Goal: Task Accomplishment & Management: Complete application form

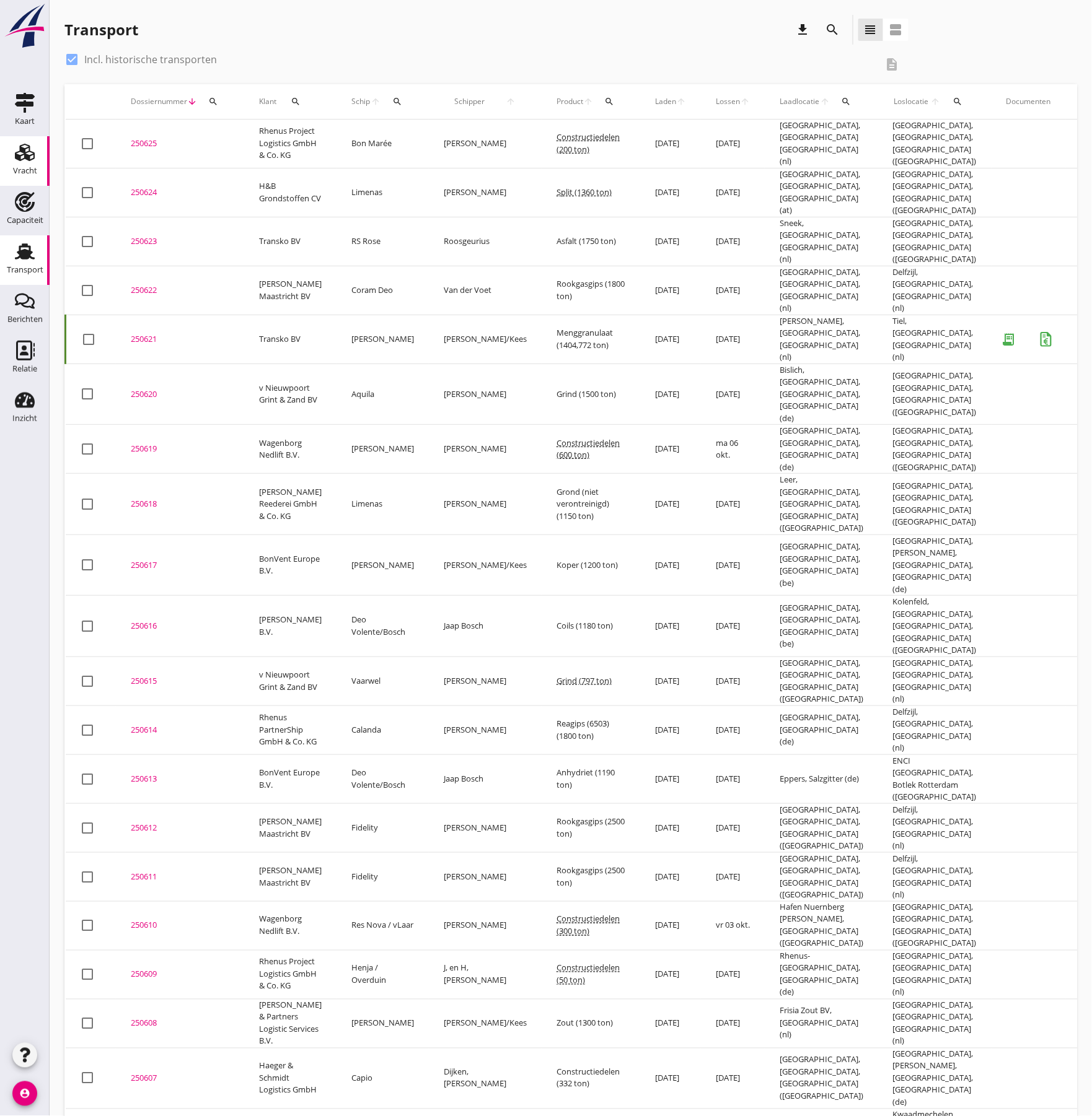
click at [17, 158] on use at bounding box center [25, 153] width 20 height 17
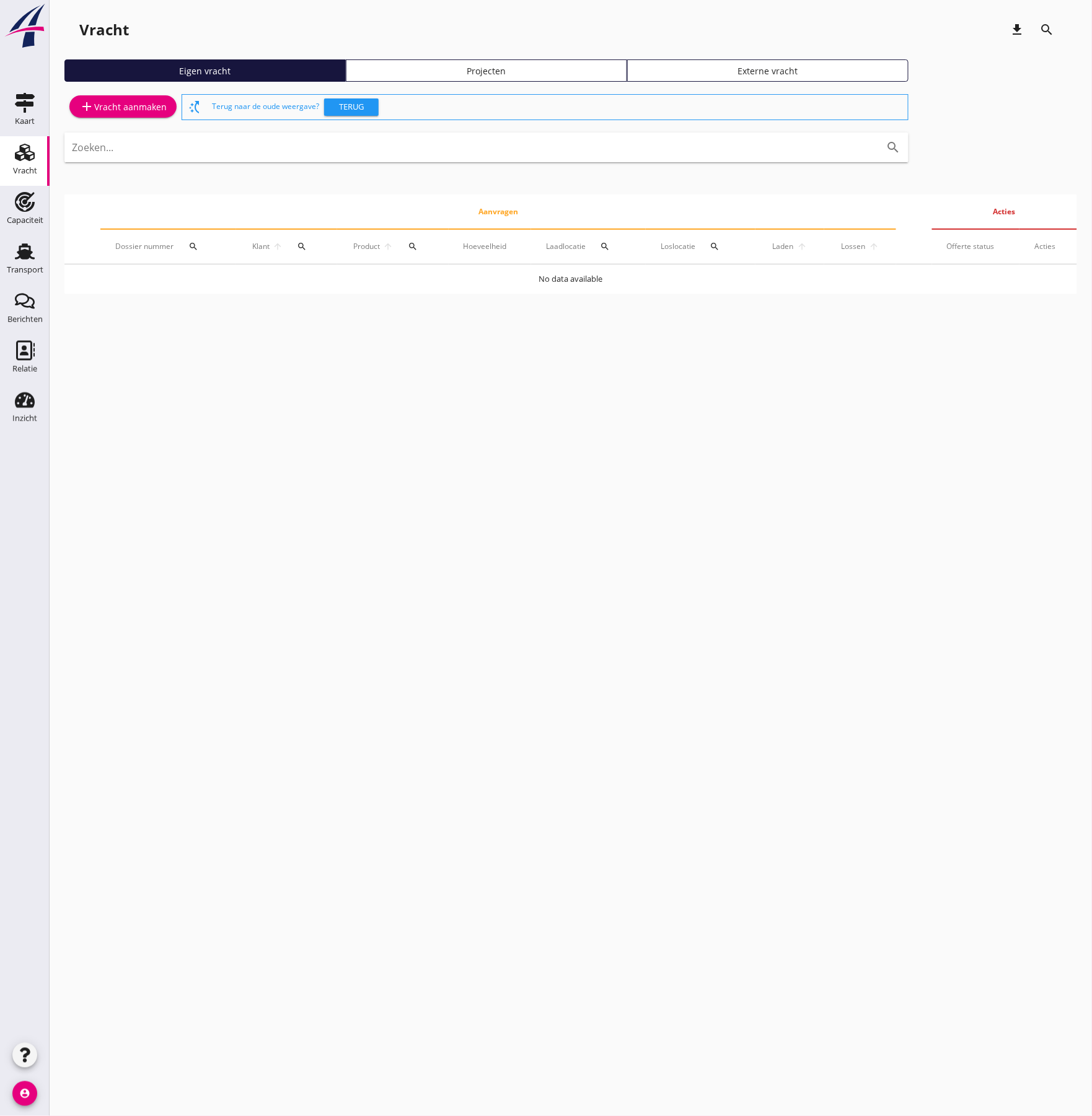
click at [145, 107] on div "add Vracht aanmaken" at bounding box center [123, 106] width 87 height 15
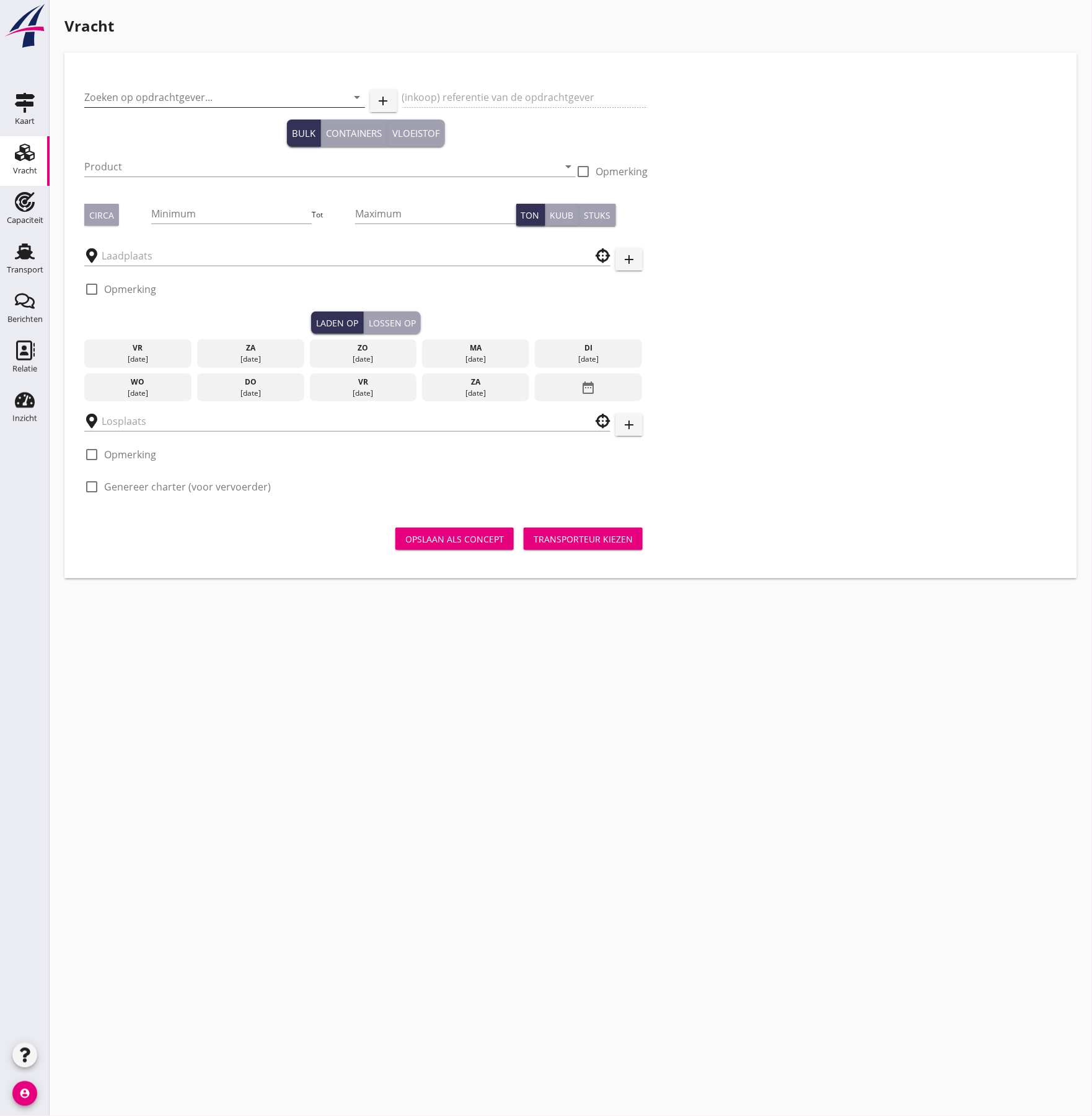
click at [151, 102] on input "Zoeken op opdrachtgever..." at bounding box center [207, 97] width 246 height 20
click at [125, 130] on div "Coöperatie NPRC U.A." at bounding box center [225, 128] width 261 height 15
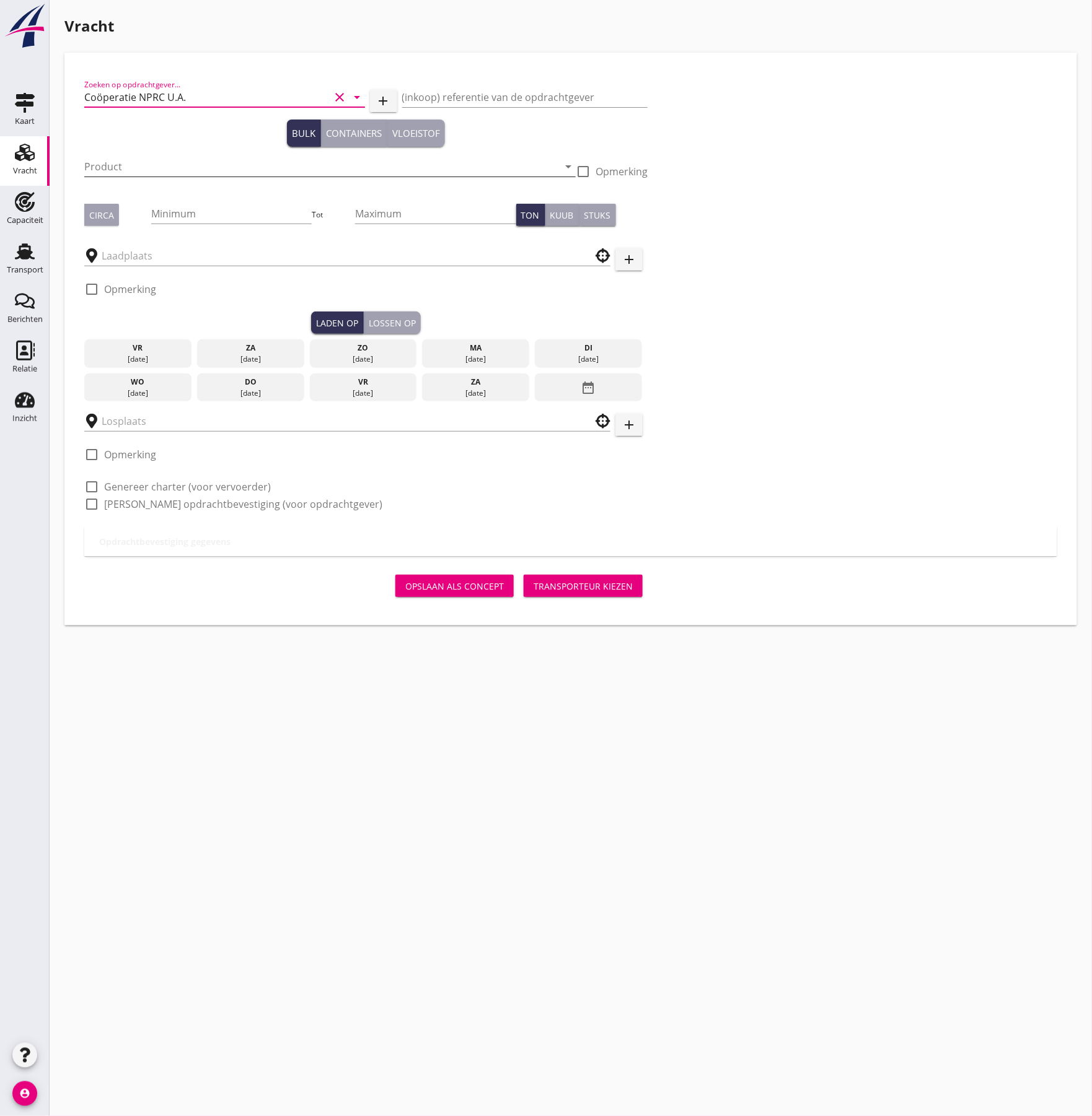
type input "Coöperatie NPRC U.A."
click at [128, 159] on input "Product" at bounding box center [321, 167] width 474 height 20
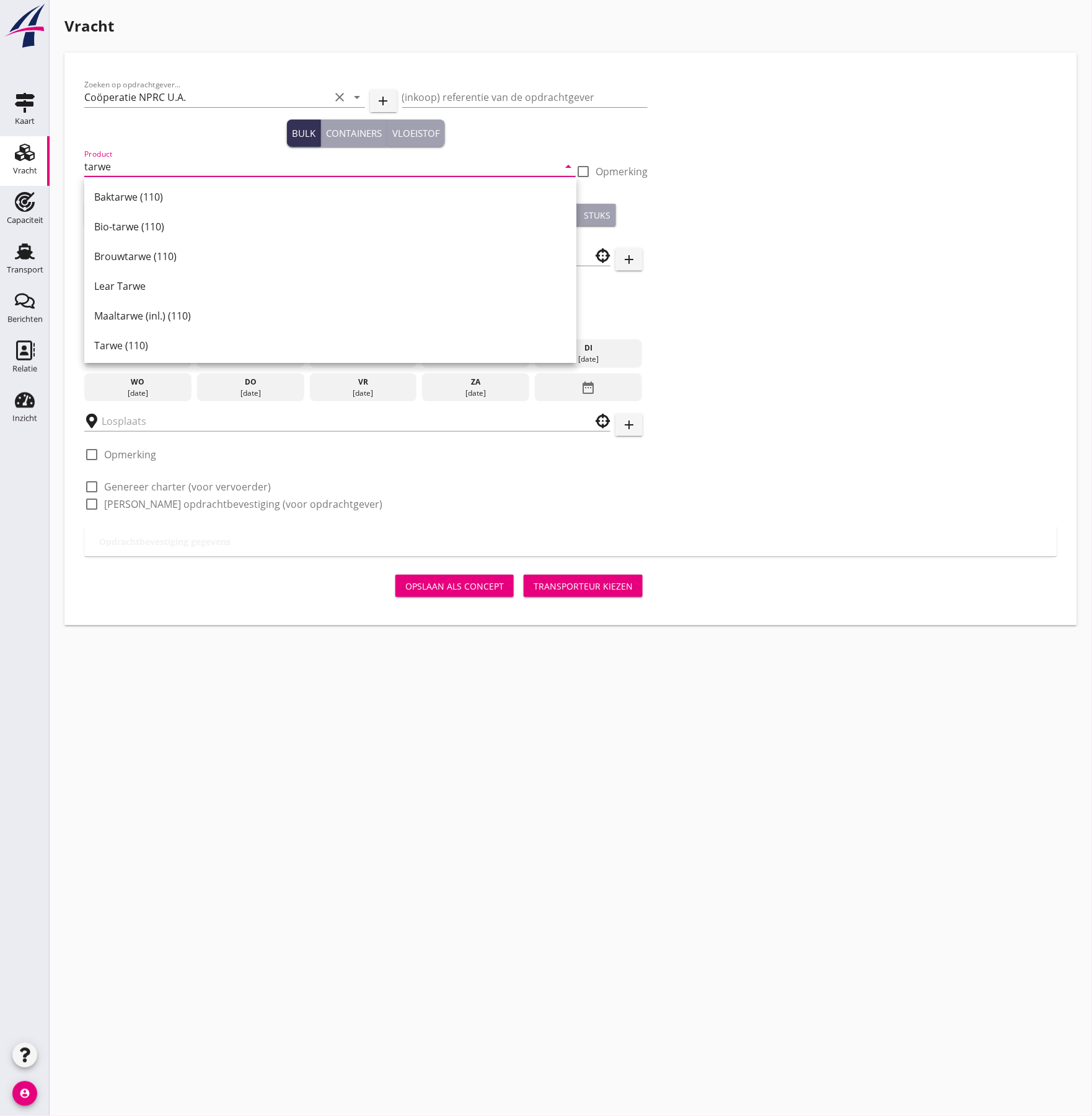
click at [132, 342] on div "Tarwe (110)" at bounding box center [330, 345] width 472 height 15
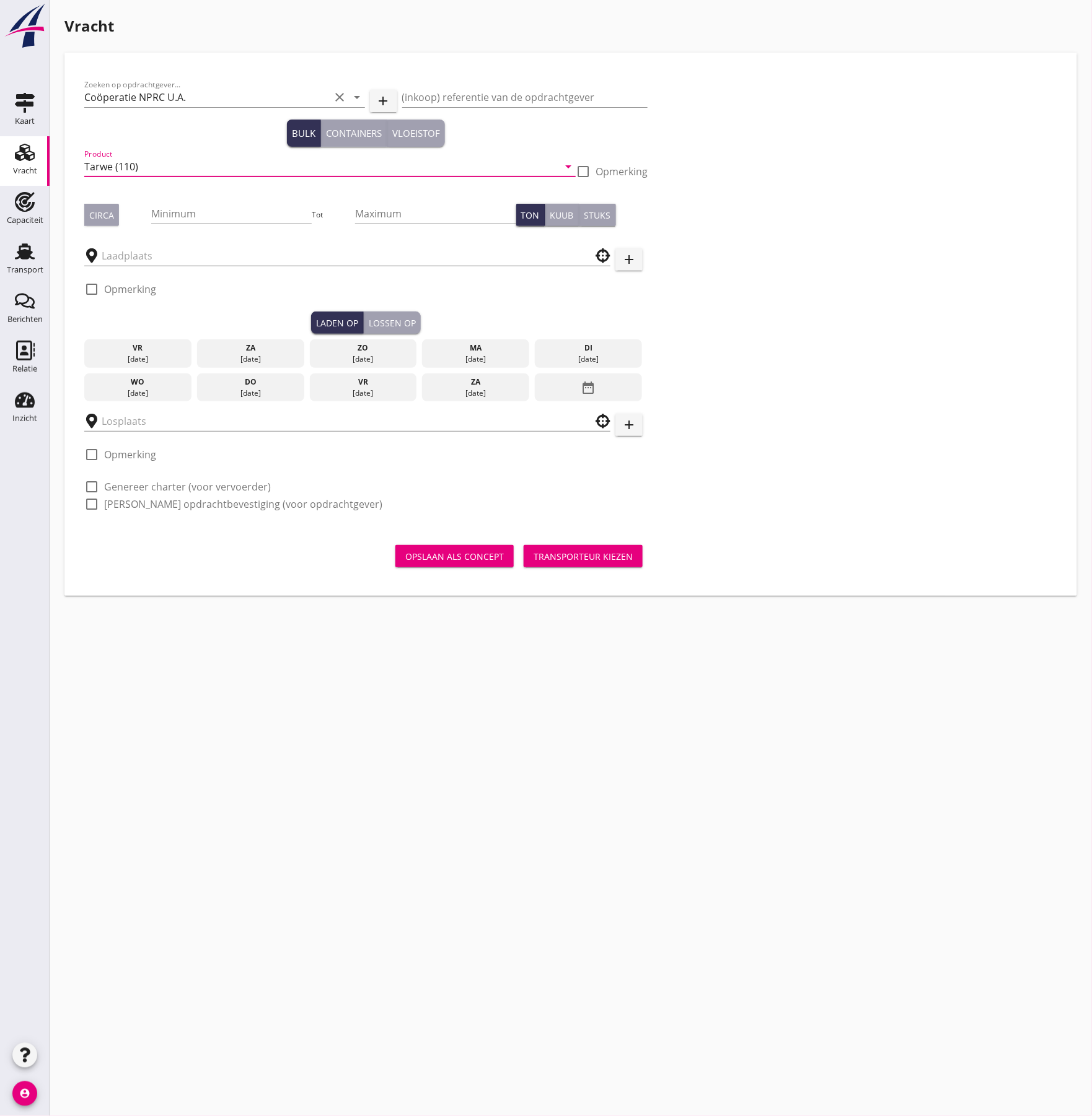
type input "Tarwe (110)"
click at [116, 215] on button "Circa" at bounding box center [101, 215] width 35 height 22
click at [173, 215] on input "Minimum" at bounding box center [232, 214] width 161 height 20
type input "1050"
click at [377, 220] on input "Maximum" at bounding box center [436, 214] width 161 height 20
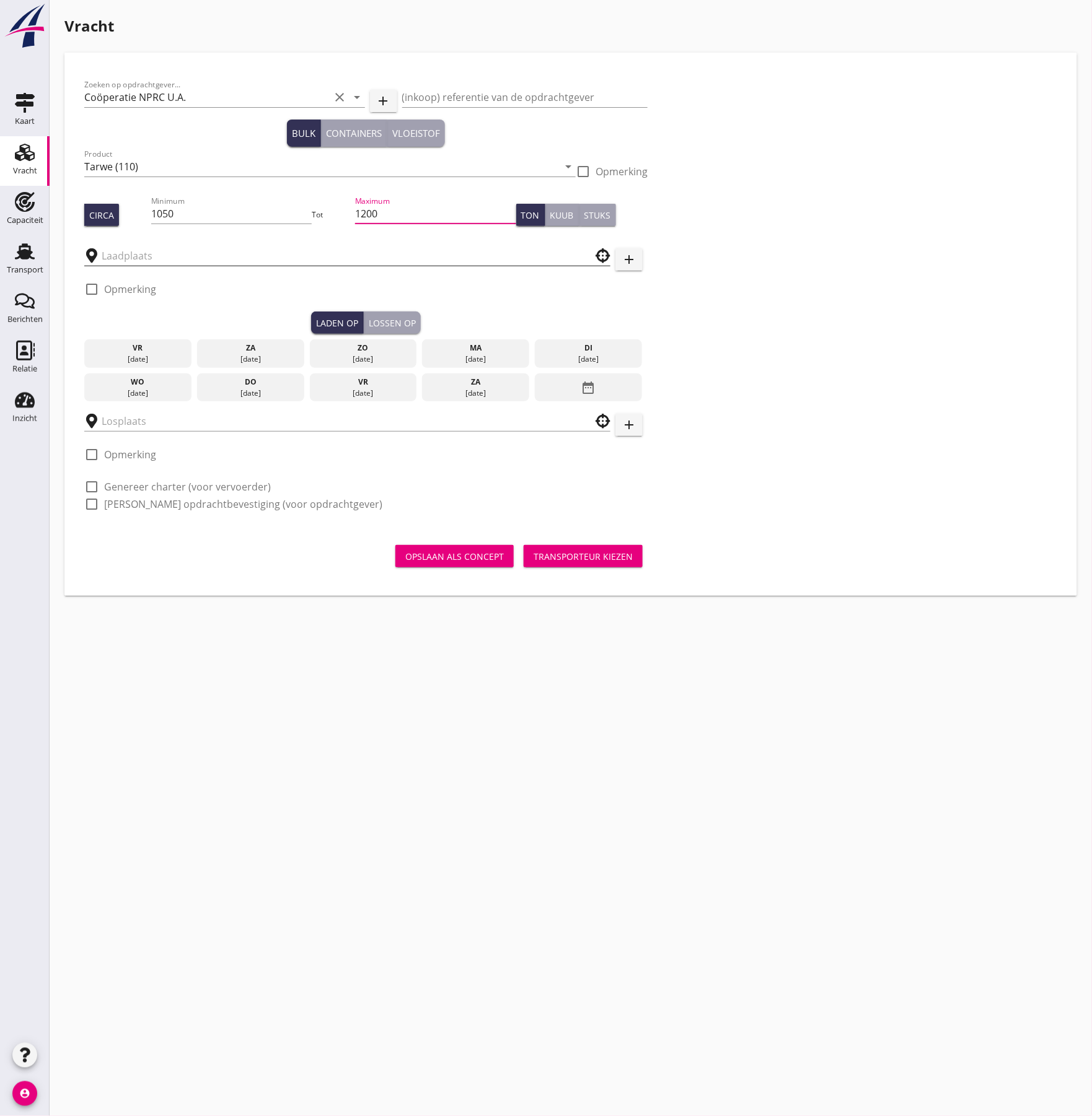
type input "1200"
click at [202, 252] on input "text" at bounding box center [338, 256] width 474 height 20
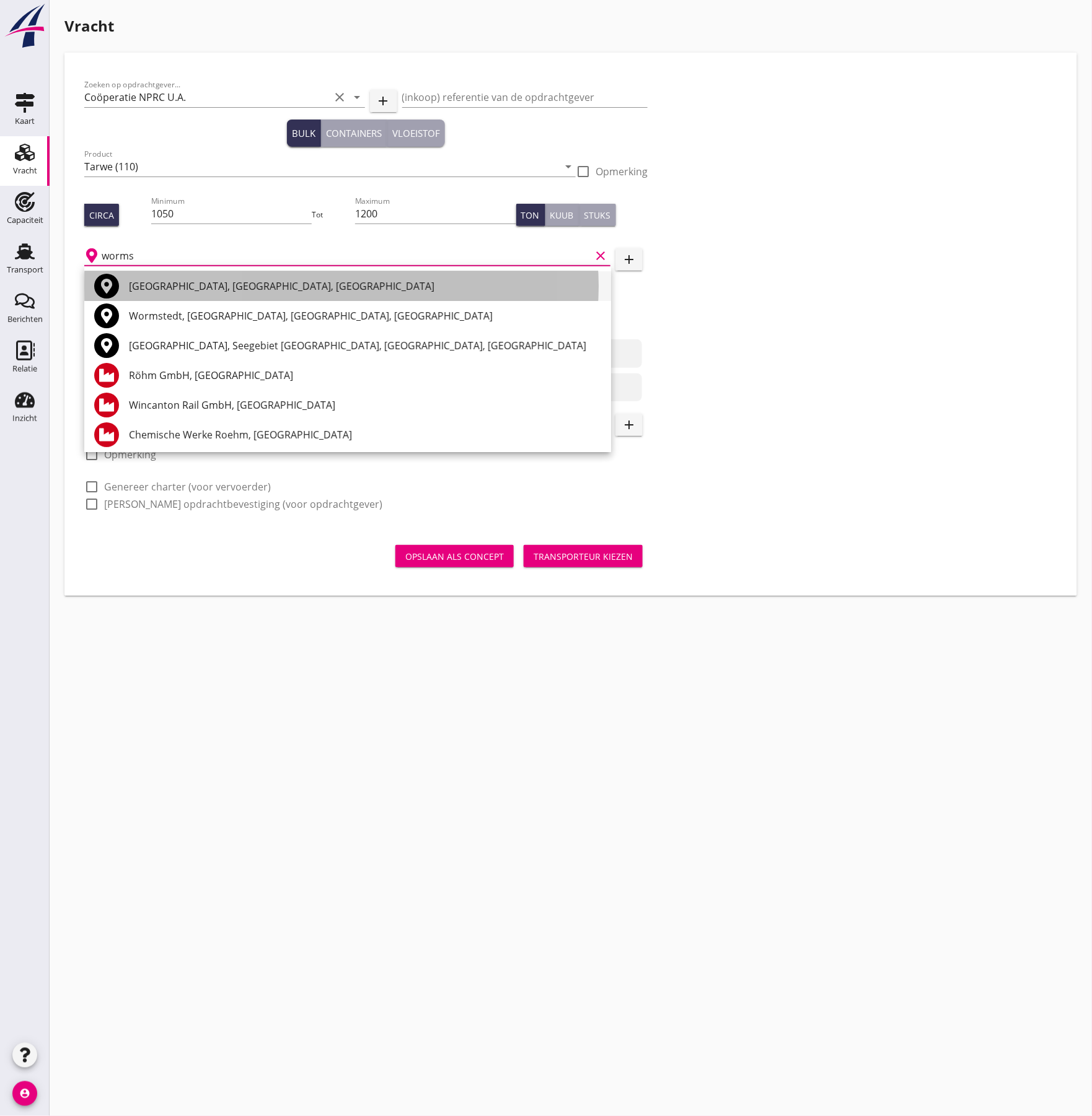
click at [149, 282] on div "[GEOGRAPHIC_DATA], [GEOGRAPHIC_DATA], [GEOGRAPHIC_DATA]" at bounding box center [365, 286] width 472 height 15
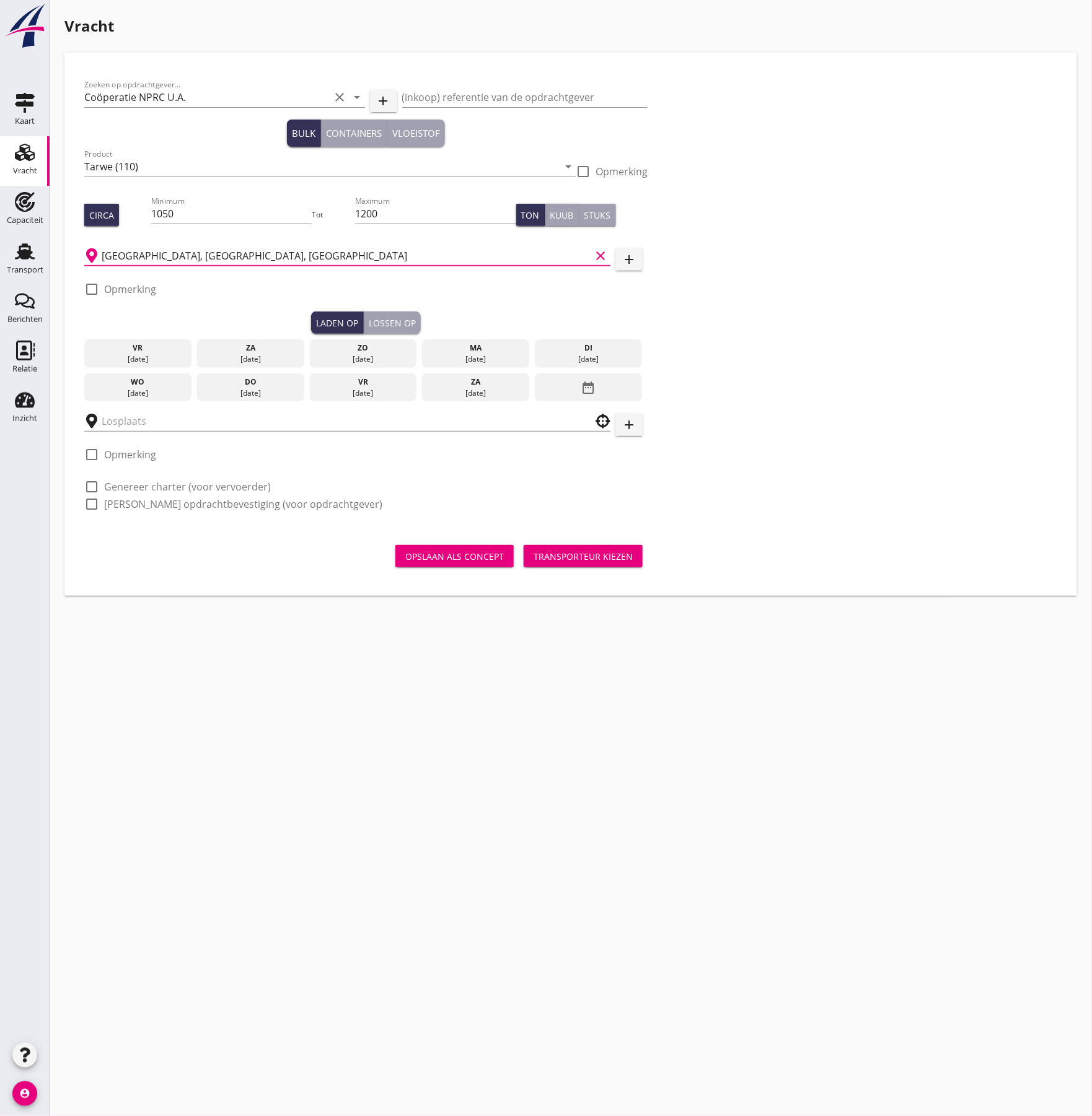
type input "[GEOGRAPHIC_DATA], [GEOGRAPHIC_DATA], [GEOGRAPHIC_DATA]"
click at [87, 289] on div at bounding box center [92, 290] width 21 height 21
checkbox input "true"
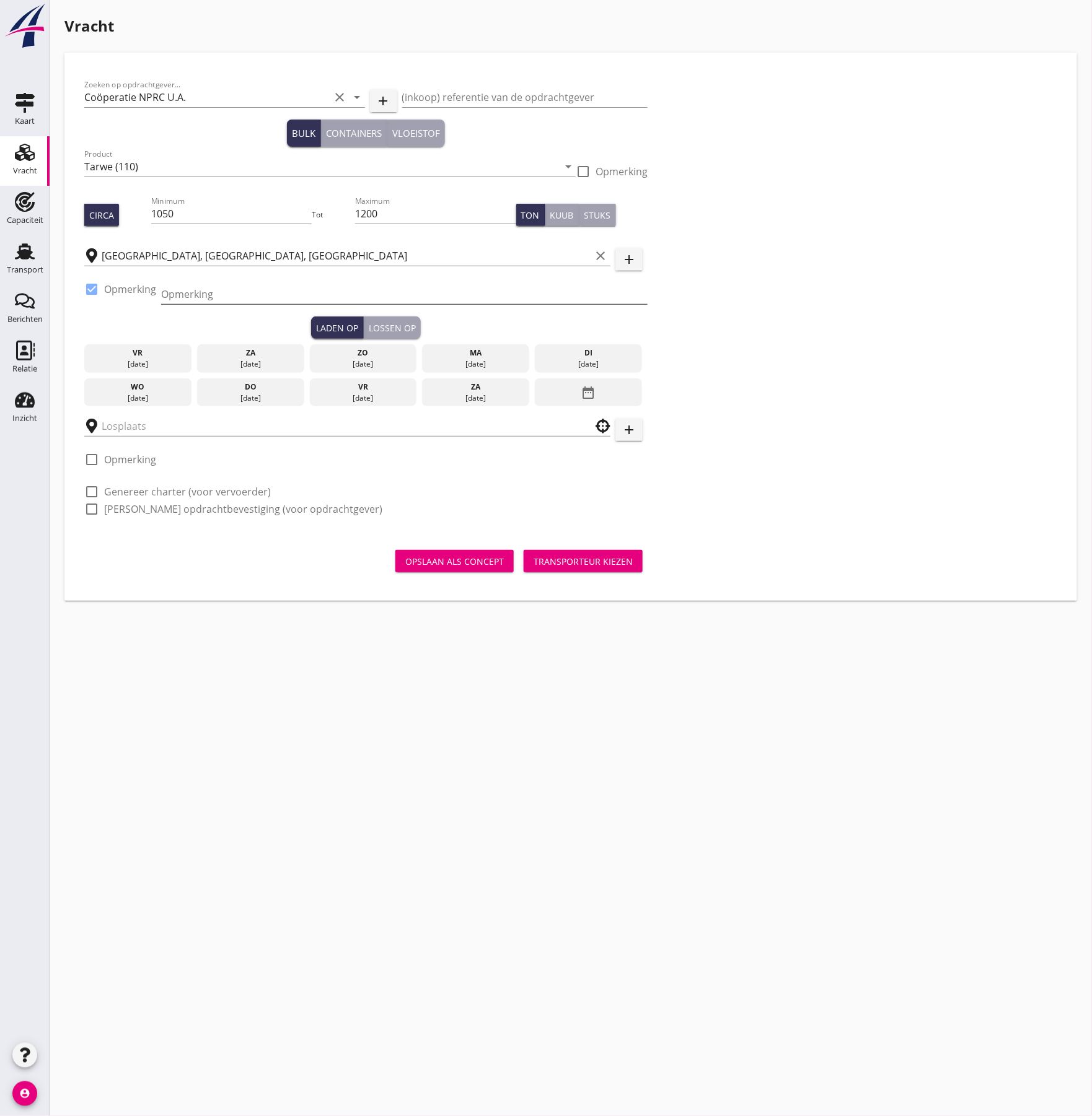
click at [195, 301] on input "Opmerking" at bounding box center [404, 295] width 486 height 20
paste input "RWZ + 49/6241/400446"
type input "RWZ + 49/6241/400446"
click at [103, 425] on input "text" at bounding box center [338, 426] width 474 height 20
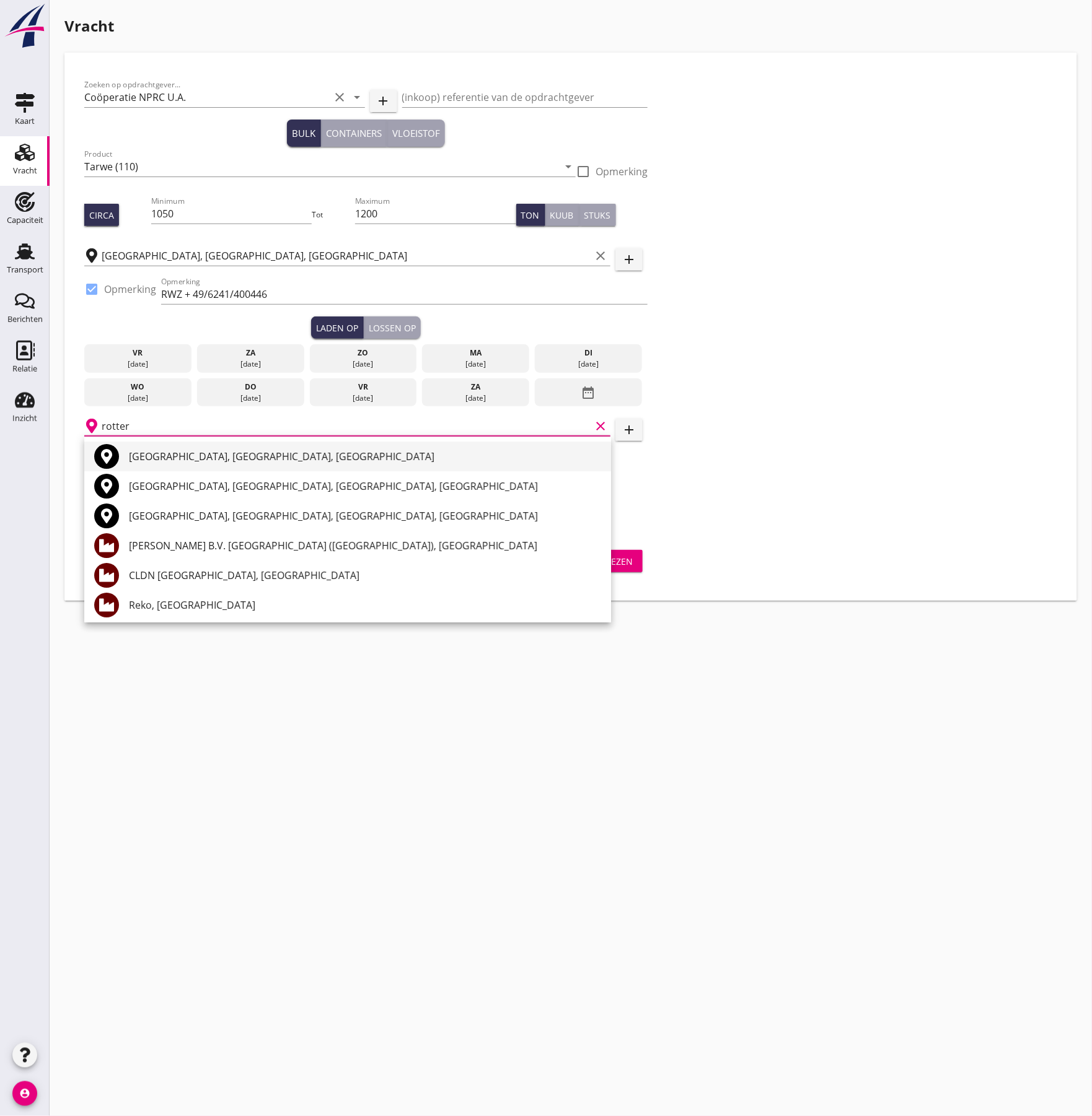
click at [183, 457] on div "[GEOGRAPHIC_DATA], [GEOGRAPHIC_DATA], [GEOGRAPHIC_DATA]" at bounding box center [365, 456] width 472 height 15
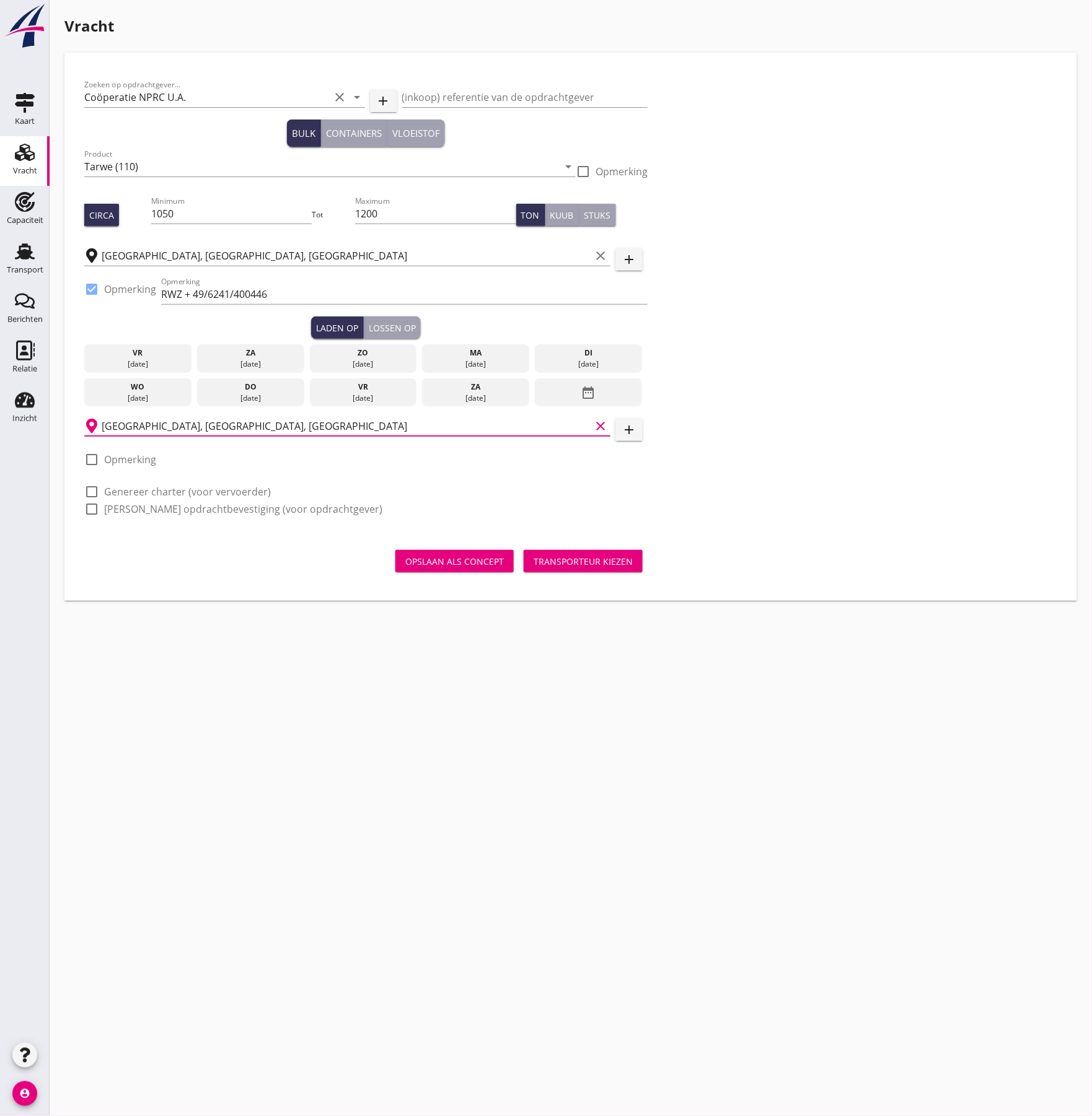
type input "[GEOGRAPHIC_DATA], [GEOGRAPHIC_DATA], [GEOGRAPHIC_DATA]"
click at [112, 462] on label "Opmerking" at bounding box center [130, 459] width 52 height 12
checkbox input "true"
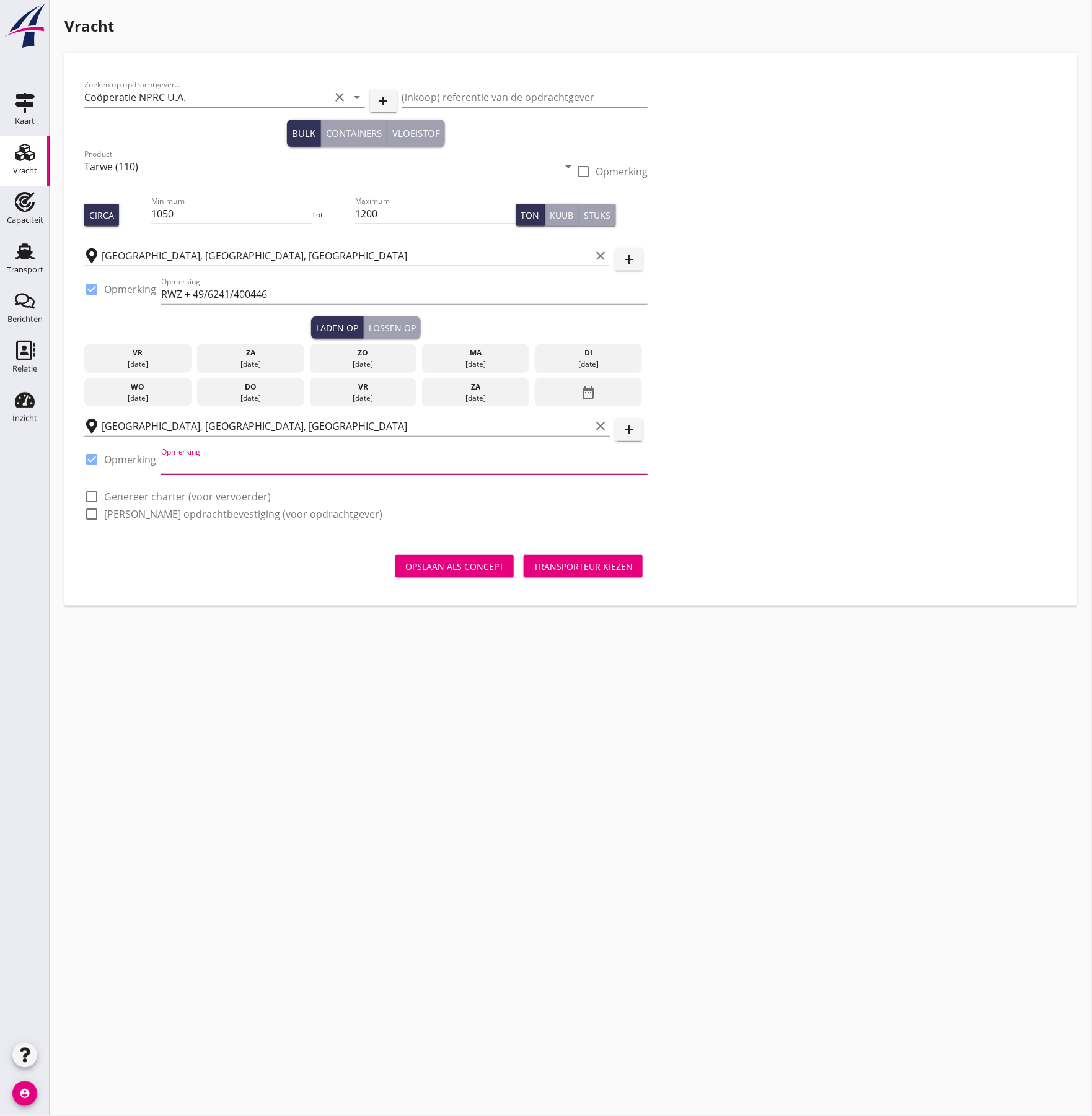
click at [223, 459] on input "Opmerking" at bounding box center [404, 465] width 486 height 20
paste input "[GEOGRAPHIC_DATA]"
type input "[GEOGRAPHIC_DATA]"
click at [100, 502] on div at bounding box center [92, 497] width 21 height 21
checkbox input "true"
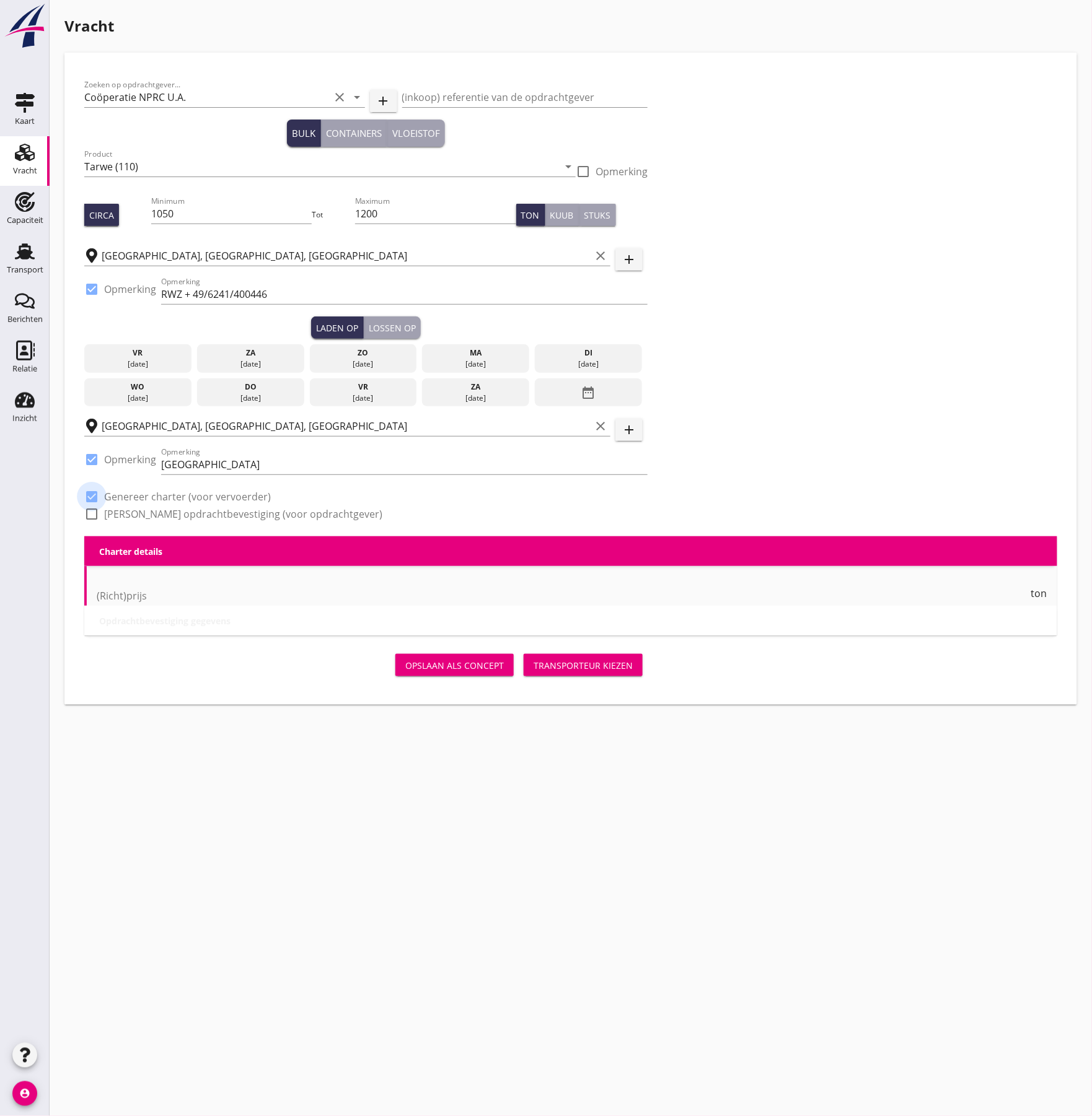
click at [90, 516] on div at bounding box center [92, 514] width 21 height 21
checkbox input "true"
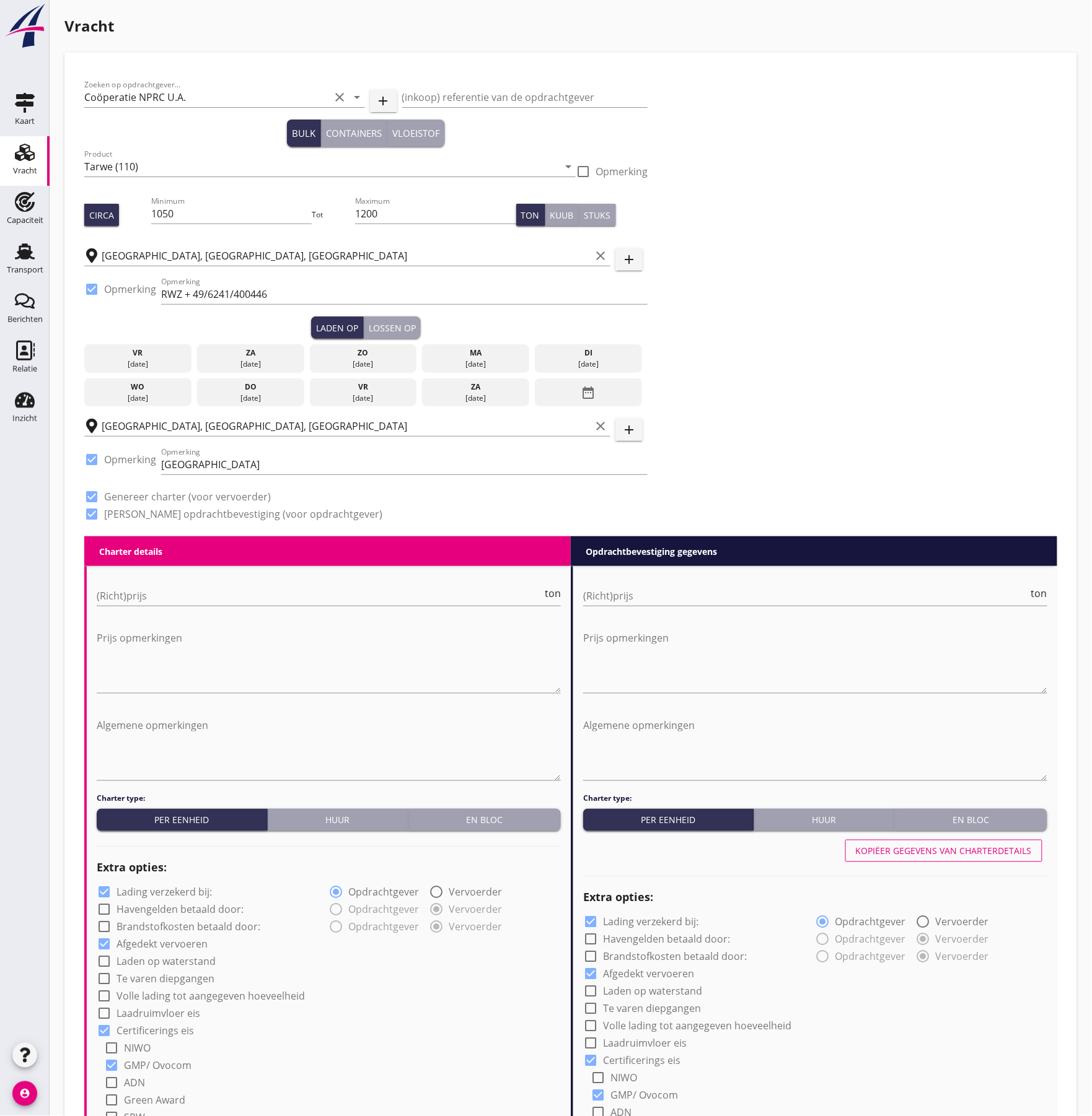
click at [588, 359] on div "[DATE]" at bounding box center [588, 364] width 101 height 11
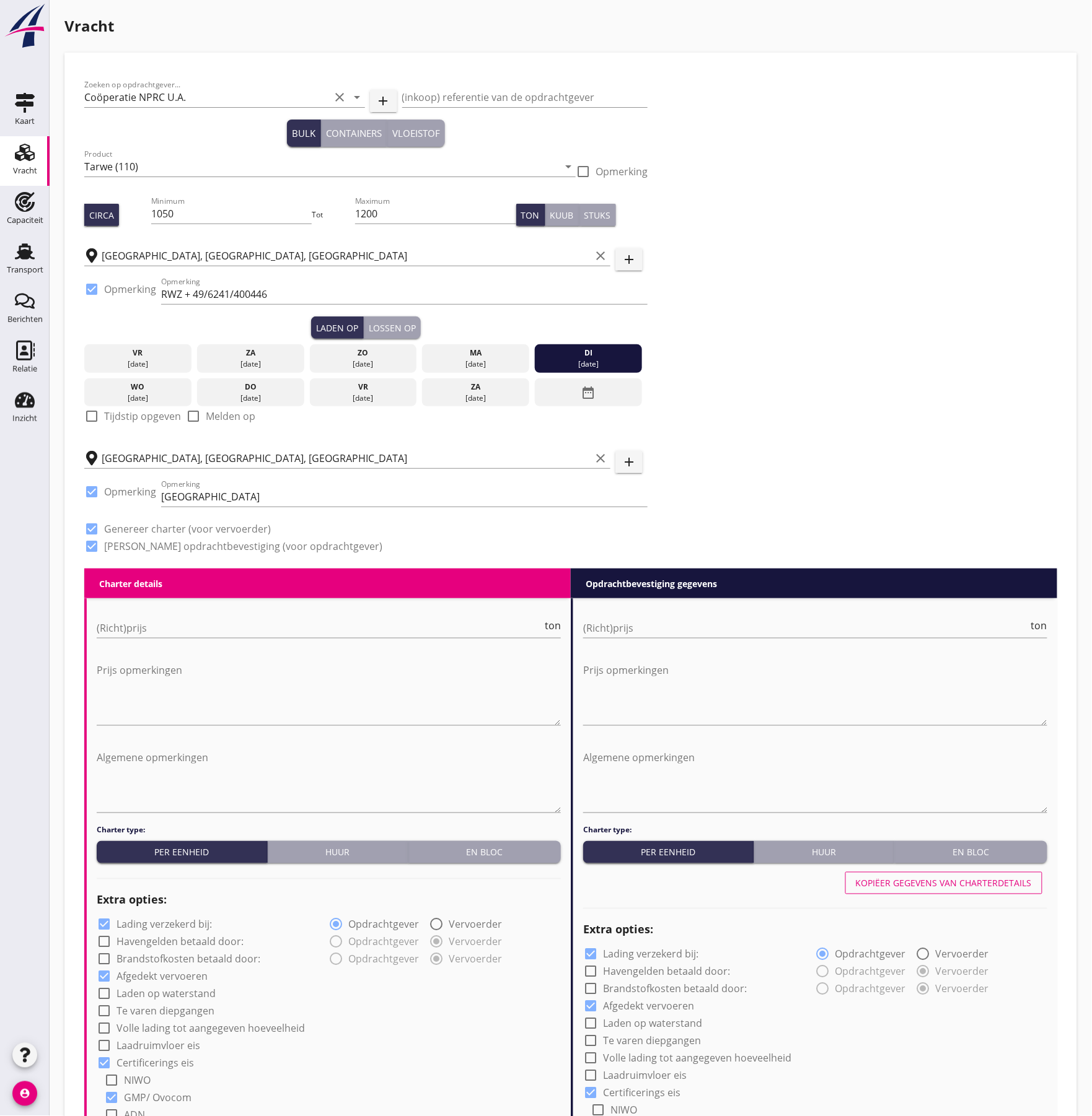
click at [120, 418] on label "Tijdstip opgeven" at bounding box center [143, 416] width 77 height 12
checkbox input "true"
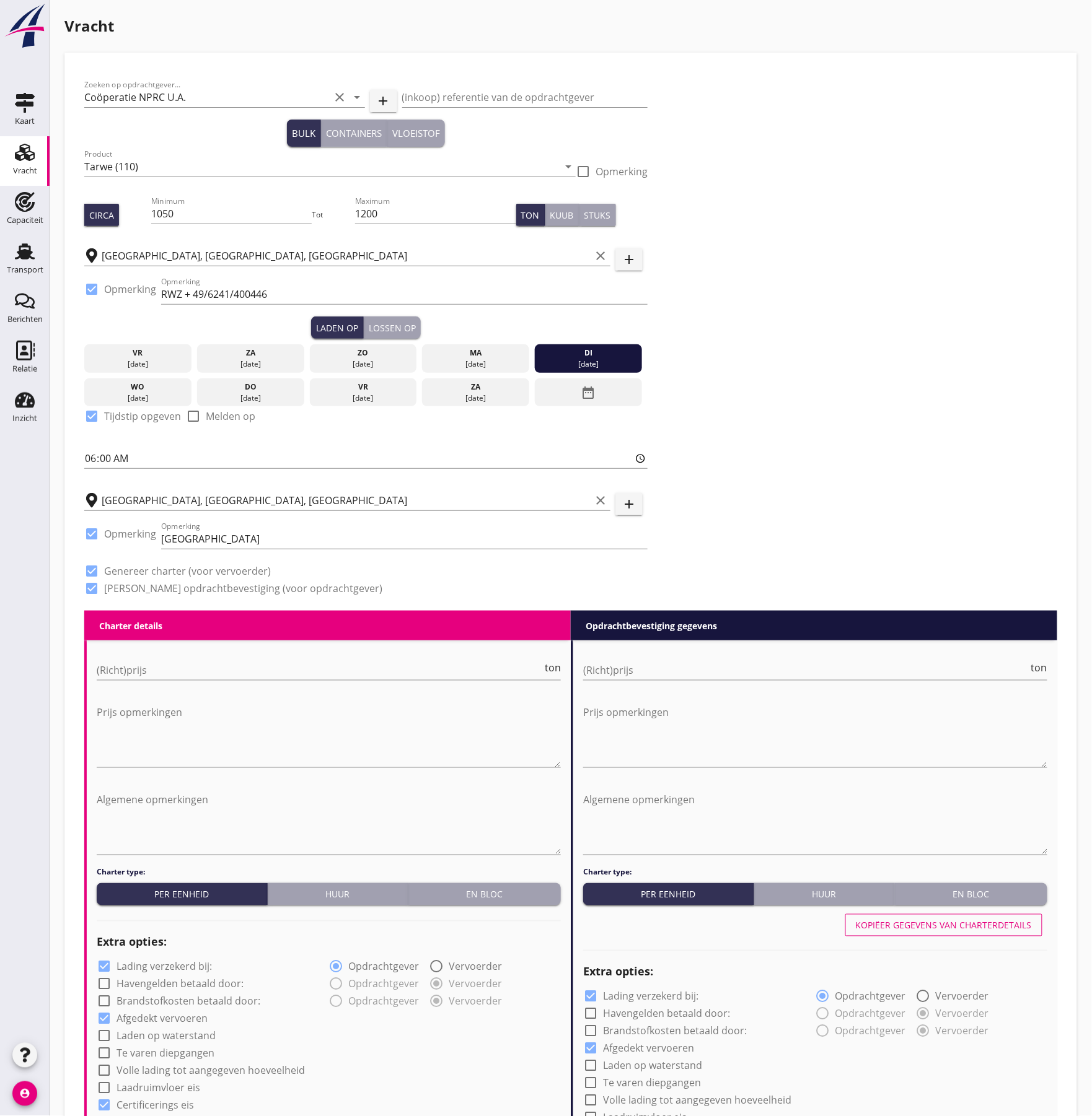
scroll to position [247, 0]
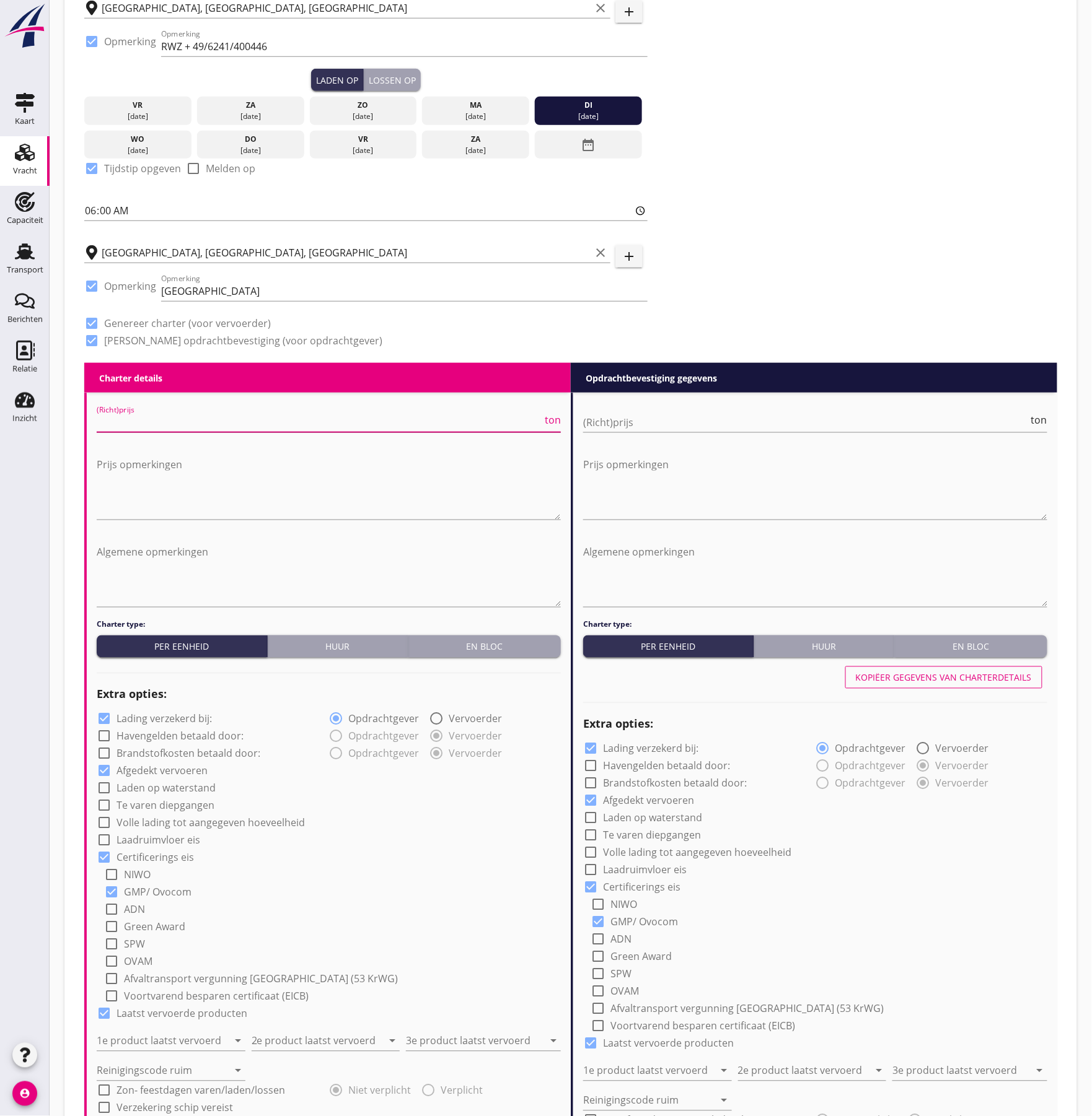
click at [121, 424] on input "(Richt)prijs" at bounding box center [320, 423] width 446 height 20
type input "14"
type input "14.5"
click at [610, 422] on input "(Richt)prijs" at bounding box center [805, 423] width 446 height 20
type input "14"
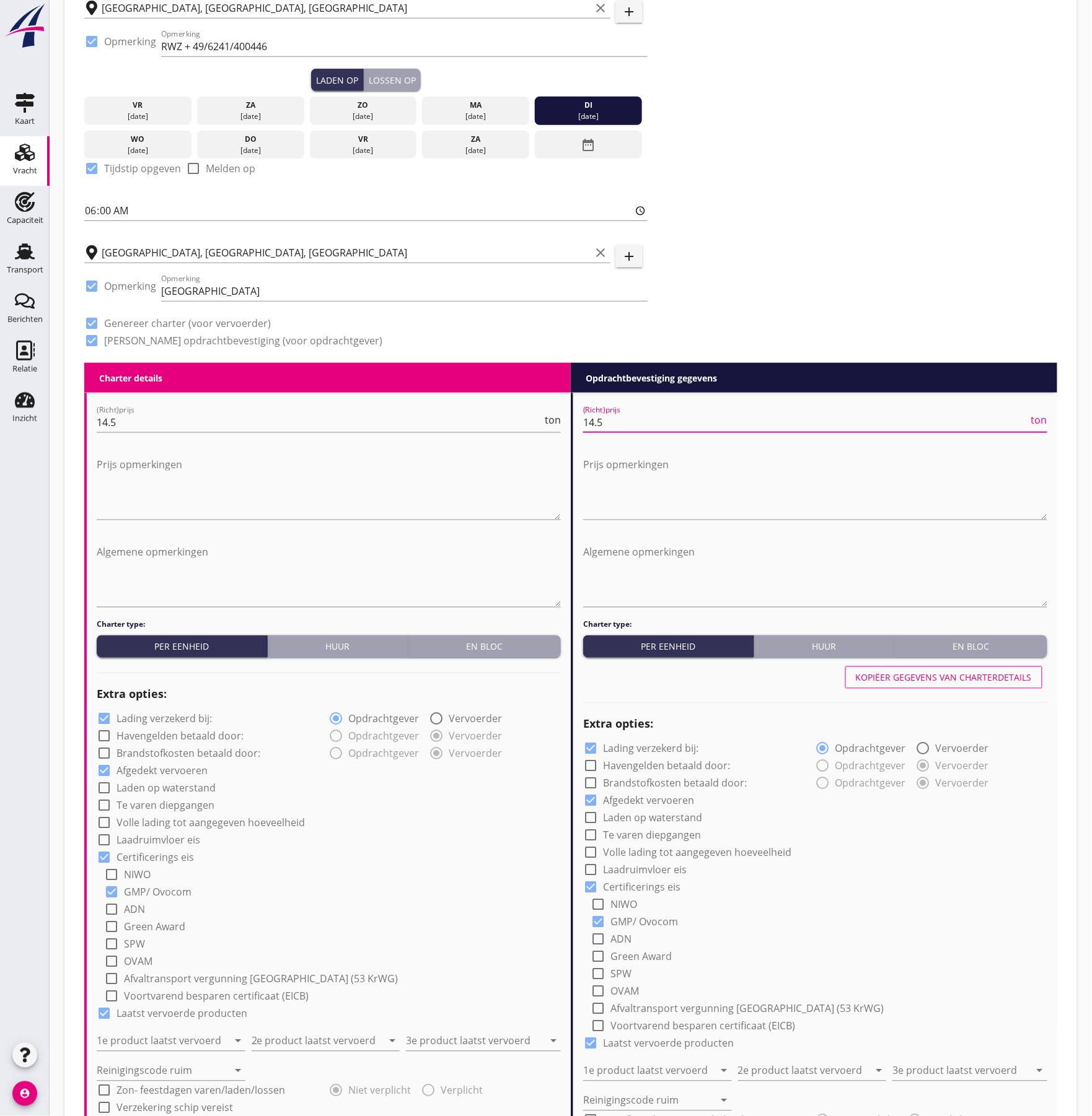
type input "14.5"
click at [168, 476] on textarea "Prijs opmerkingen" at bounding box center [329, 487] width 464 height 65
paste textarea "KWZ Kaub 1.4"
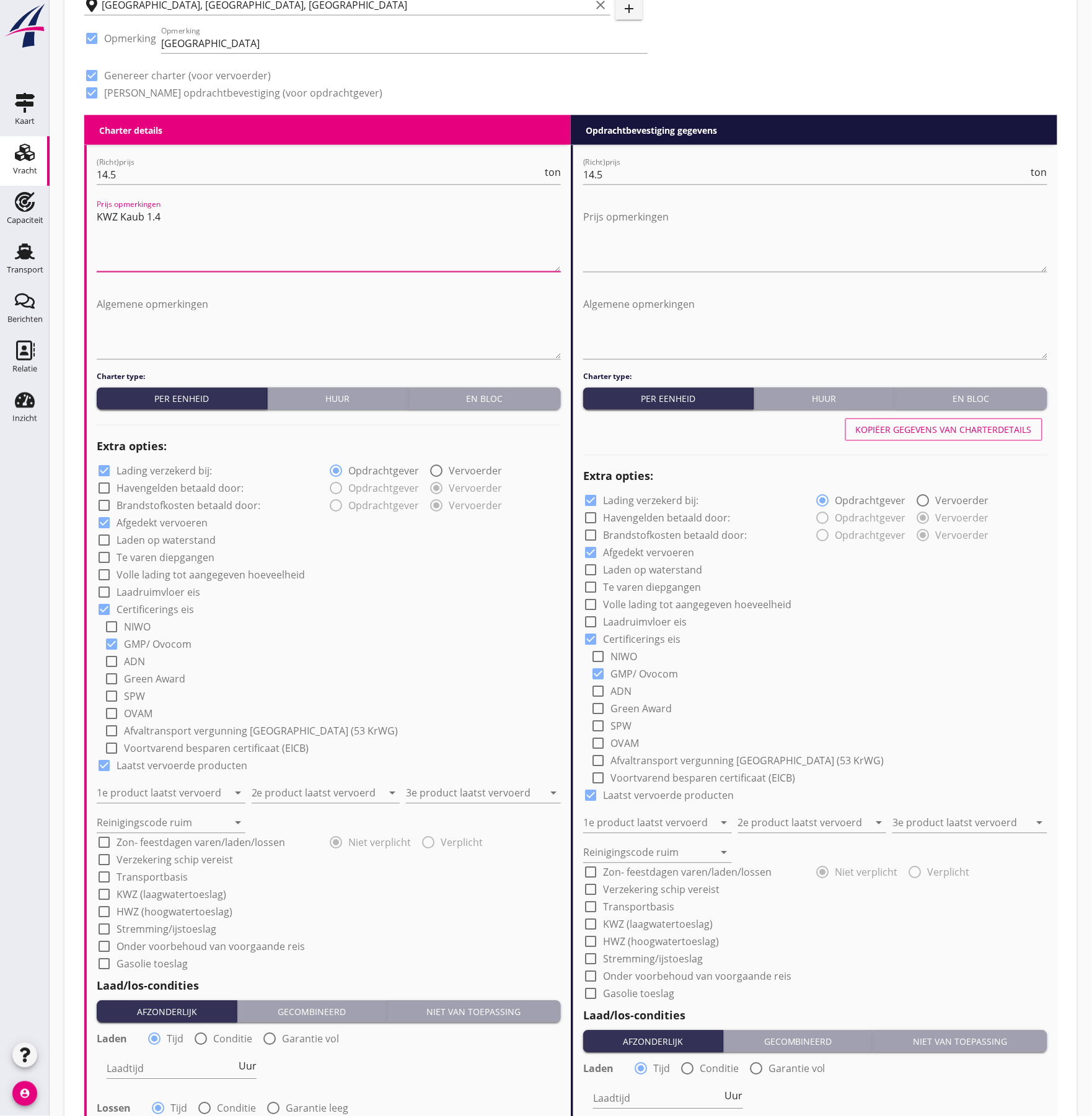
scroll to position [660, 0]
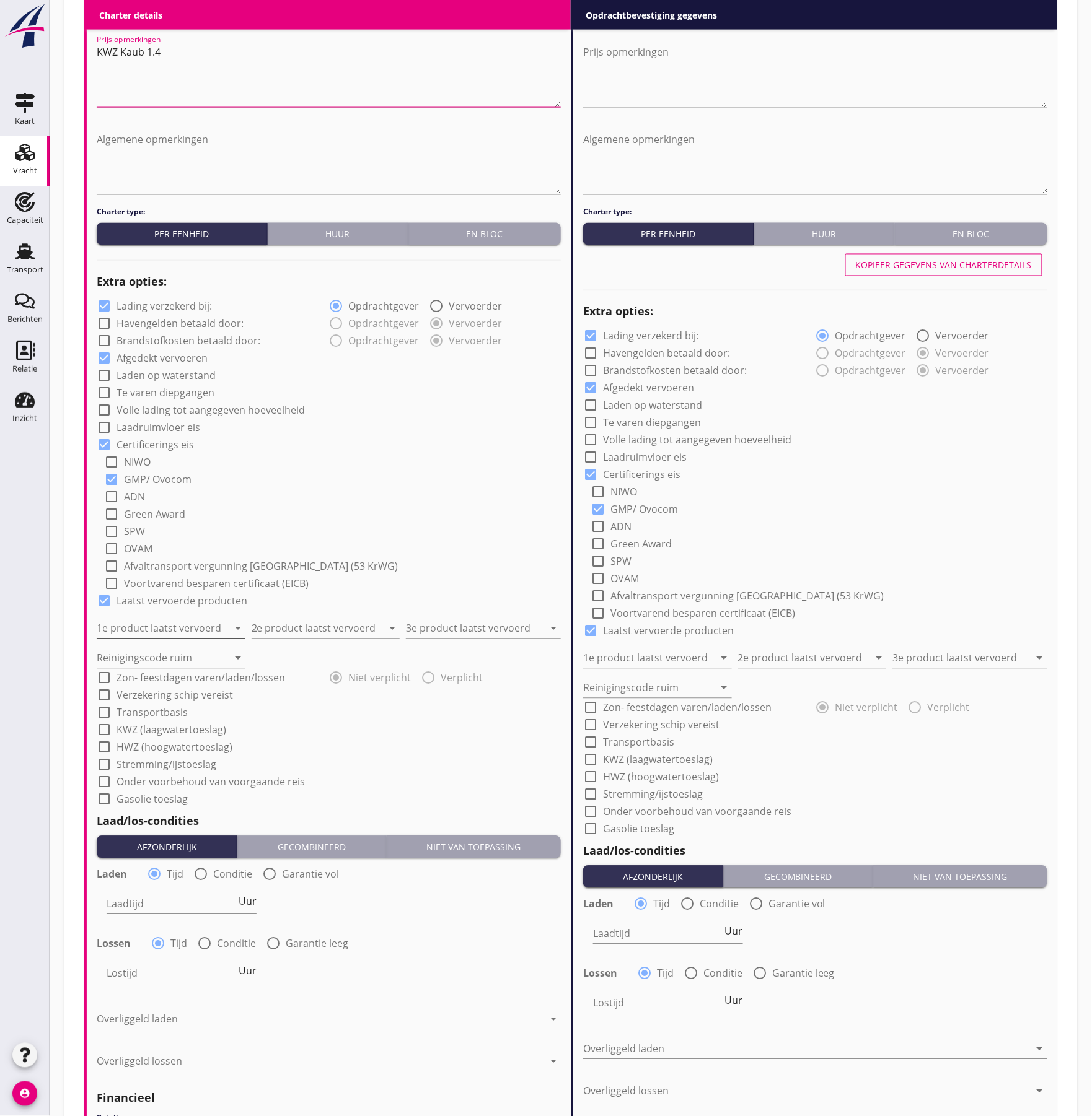
type textarea "KWZ Kaub 1.4"
click at [144, 628] on input "1e product laatst vervoerd" at bounding box center [163, 629] width 131 height 20
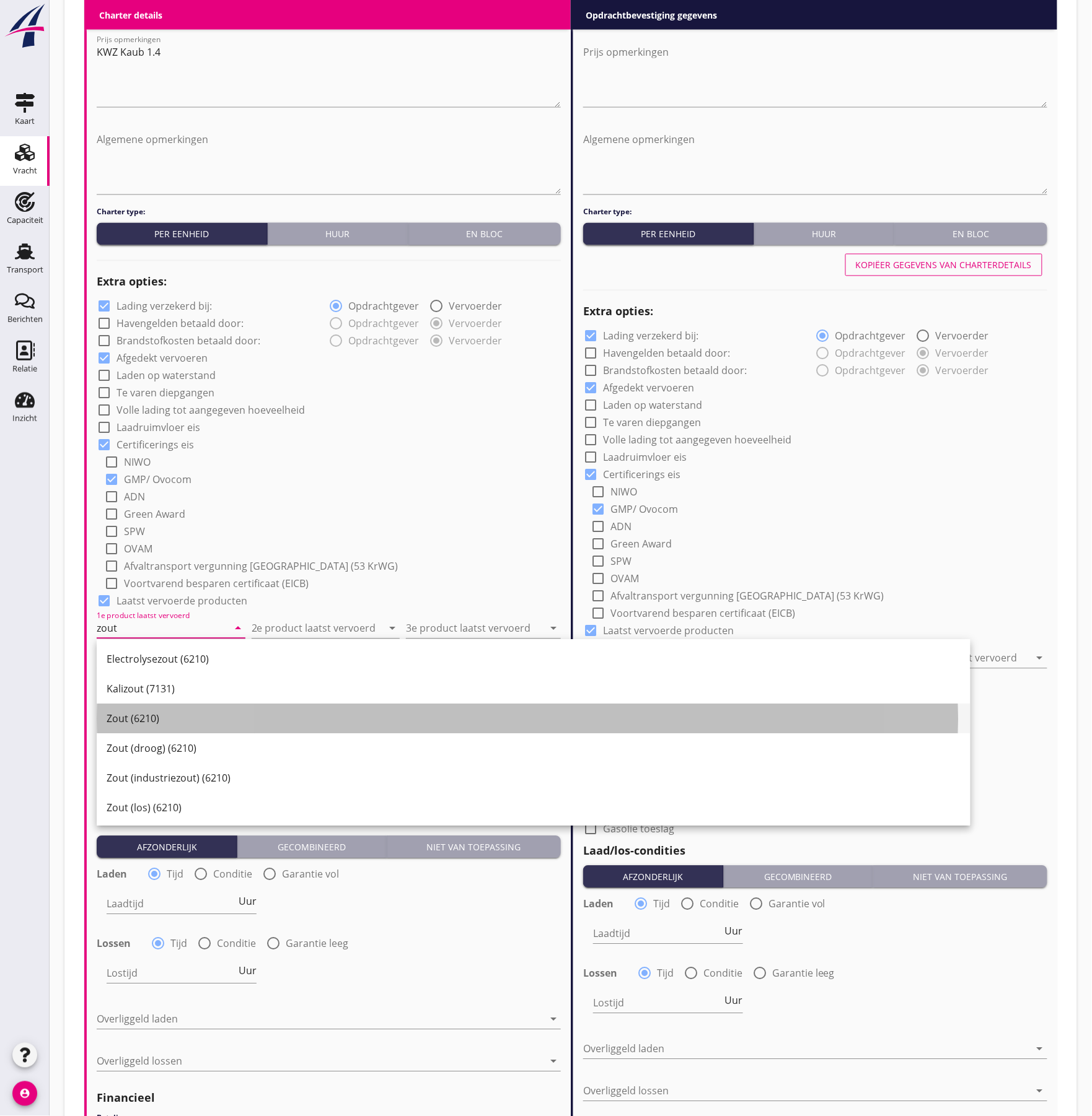
click at [153, 717] on div "Zout (6210)" at bounding box center [533, 719] width 854 height 15
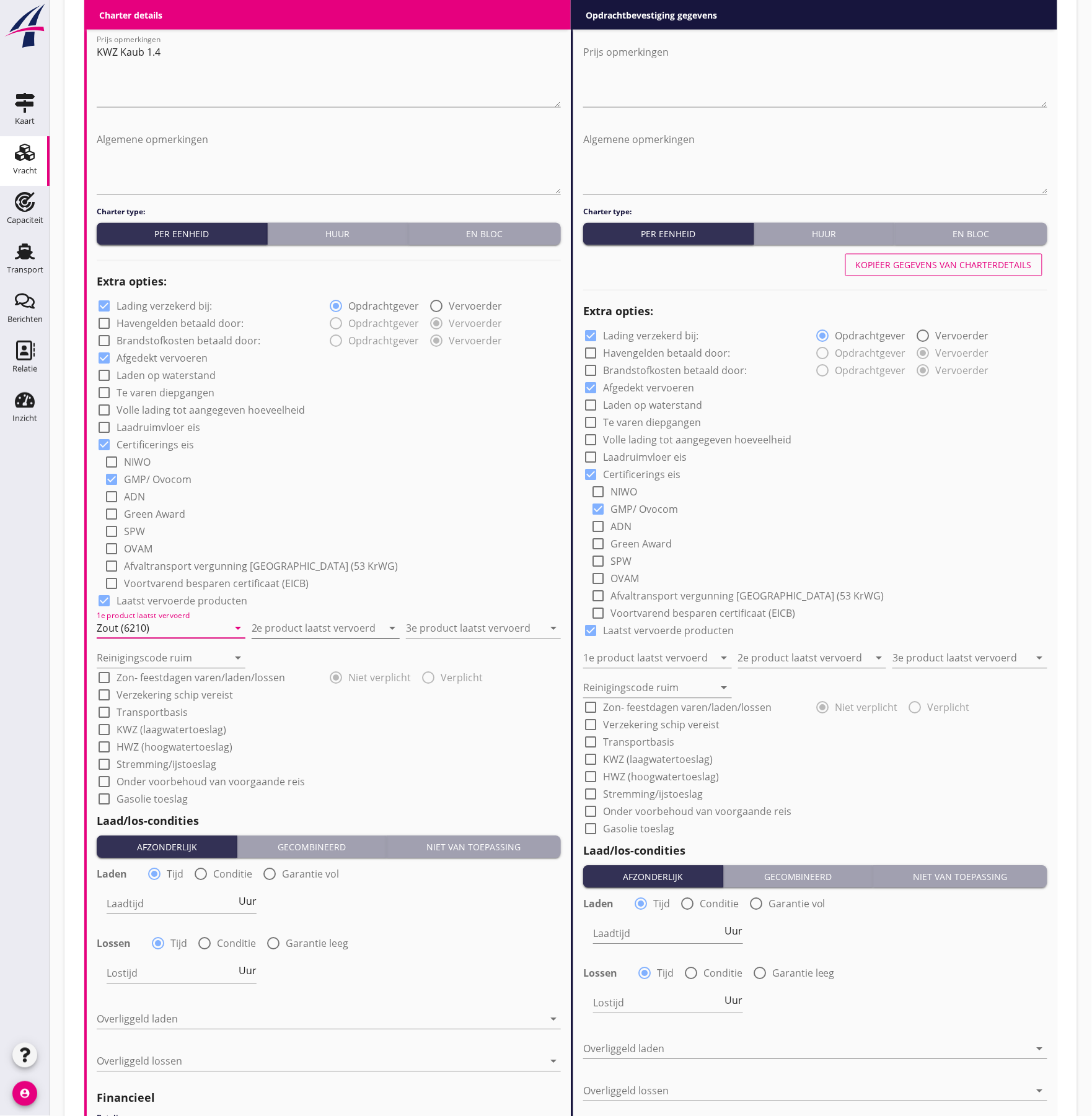
type input "Zout (6210)"
click at [301, 623] on input "2e product laatst vervoerd" at bounding box center [317, 629] width 131 height 20
click at [306, 749] on div "Suikerbietenpulppellets (1794)" at bounding box center [332, 749] width 142 height 15
type input "Suikerbietenpulppellets (1794)"
click at [456, 630] on input "3e product laatst vervoerd" at bounding box center [474, 629] width 138 height 20
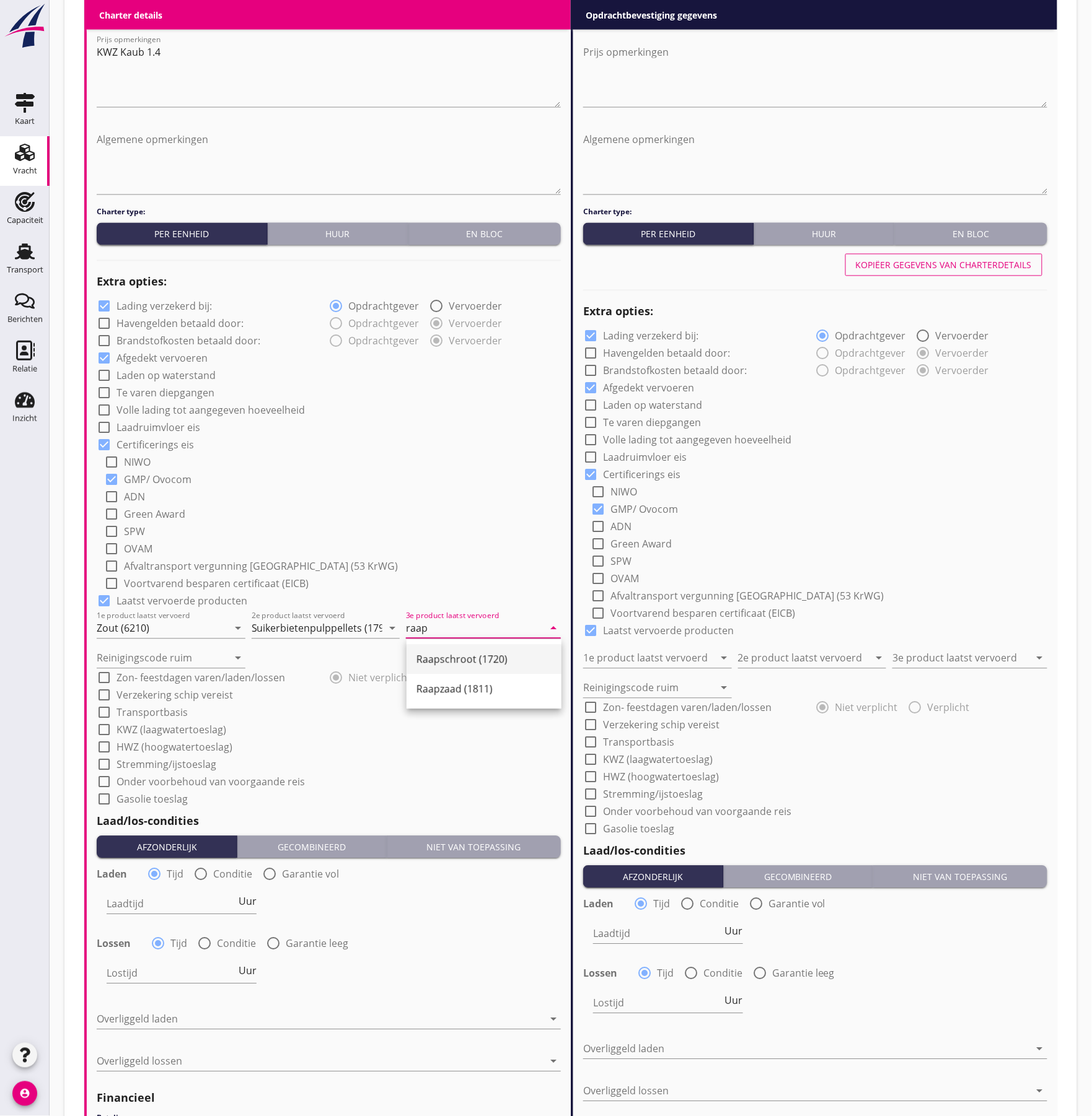
click at [465, 654] on div "Raapschroot (1720)" at bounding box center [484, 660] width 135 height 15
type input "Raapschroot (1720)"
click at [191, 659] on input "Reinigingscode ruim" at bounding box center [163, 659] width 131 height 20
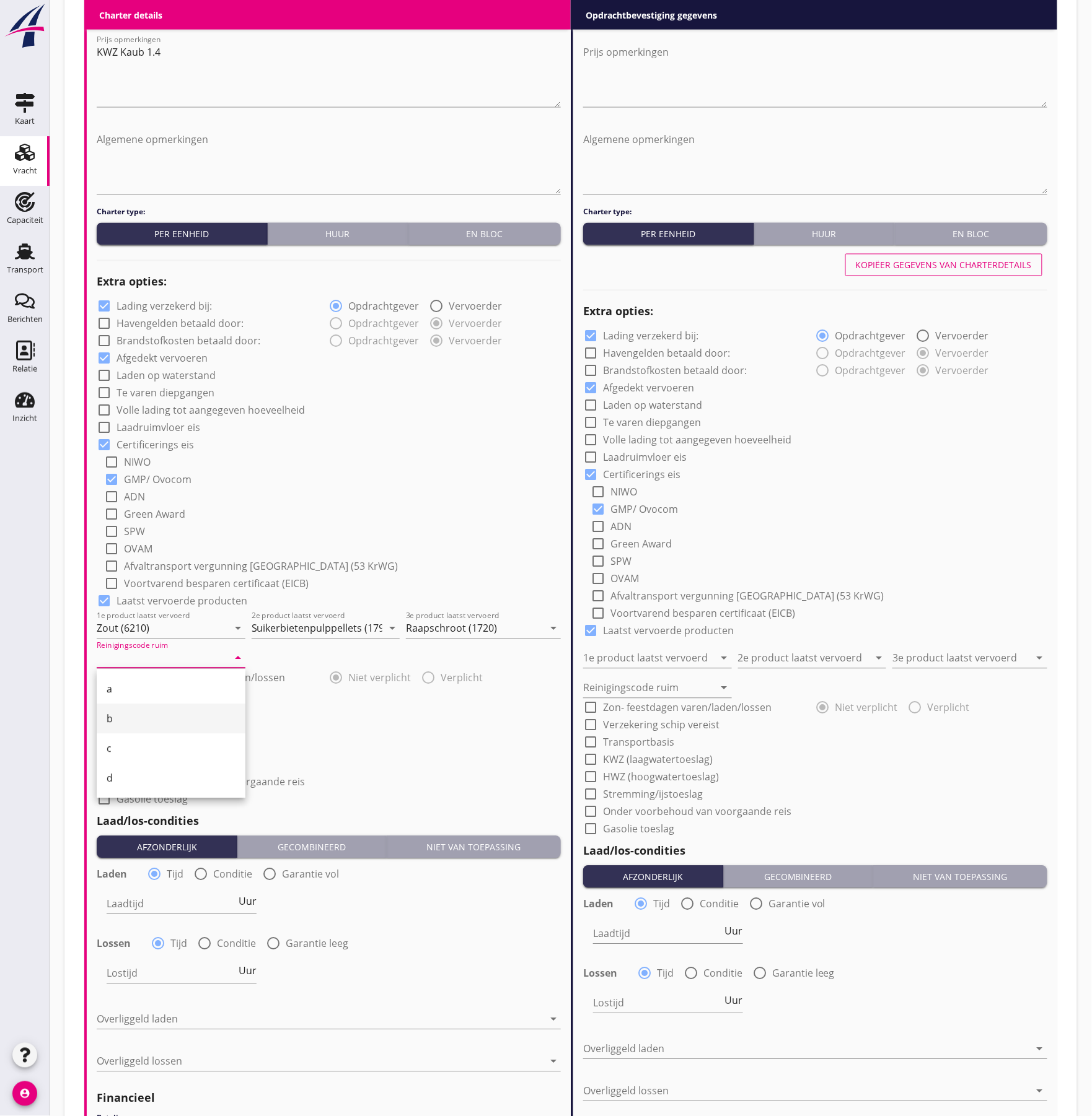
click at [151, 710] on div "b" at bounding box center [170, 720] width 129 height 30
type input "b"
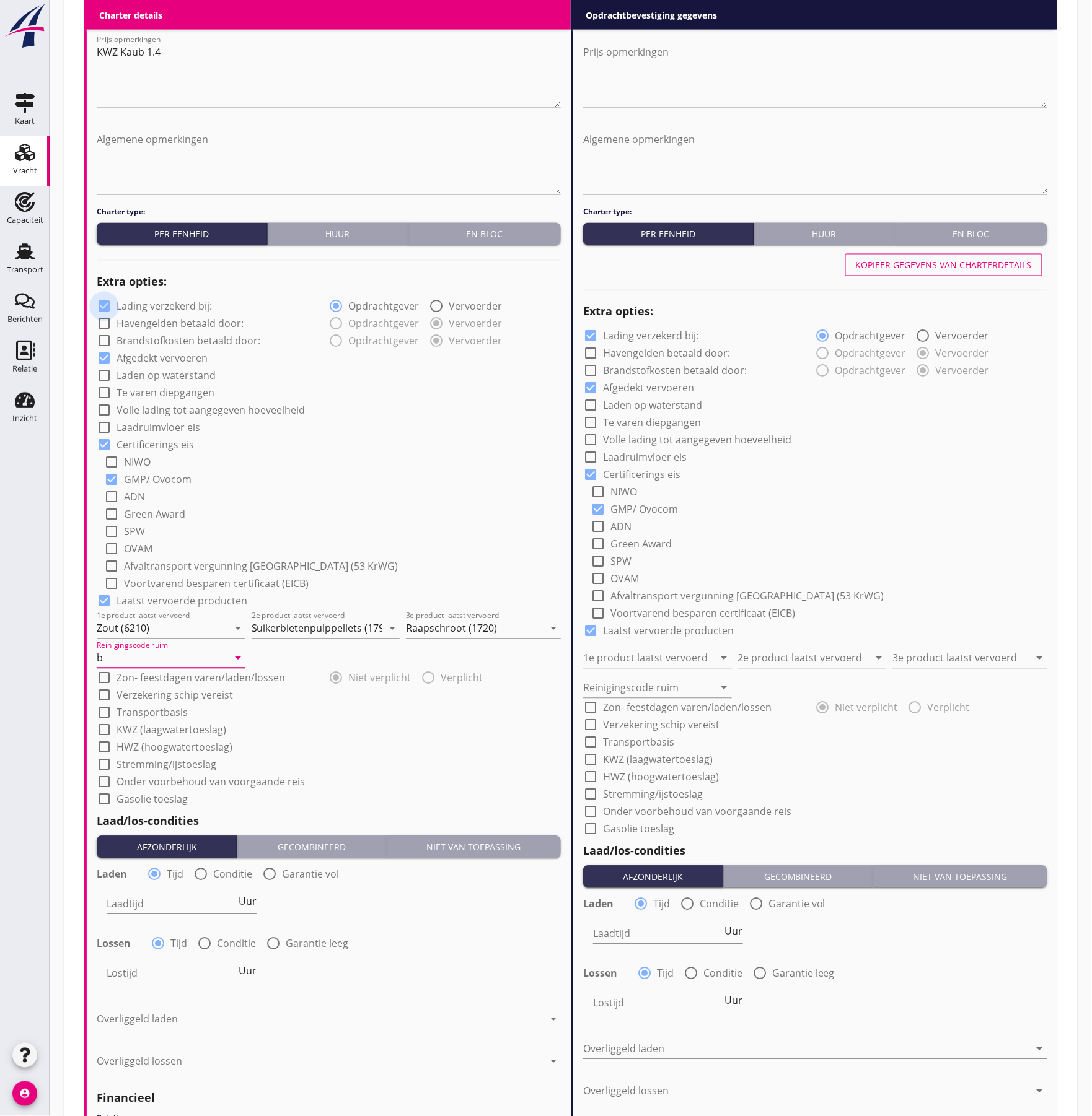
click at [106, 308] on div at bounding box center [104, 307] width 21 height 21
checkbox input "false"
click at [97, 695] on div at bounding box center [104, 696] width 21 height 21
checkbox input "true"
click at [98, 709] on div at bounding box center [104, 713] width 21 height 21
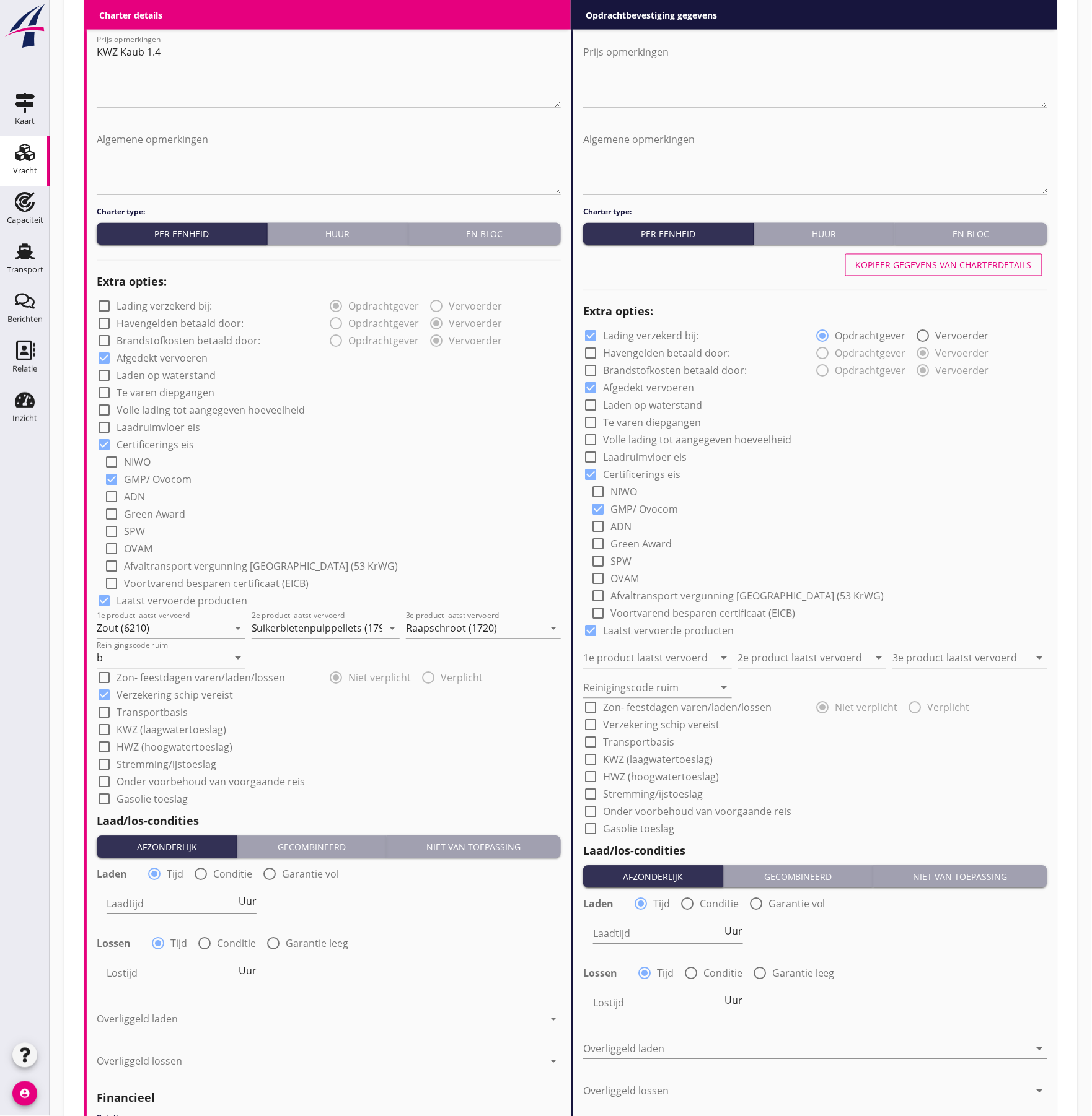
checkbox input "true"
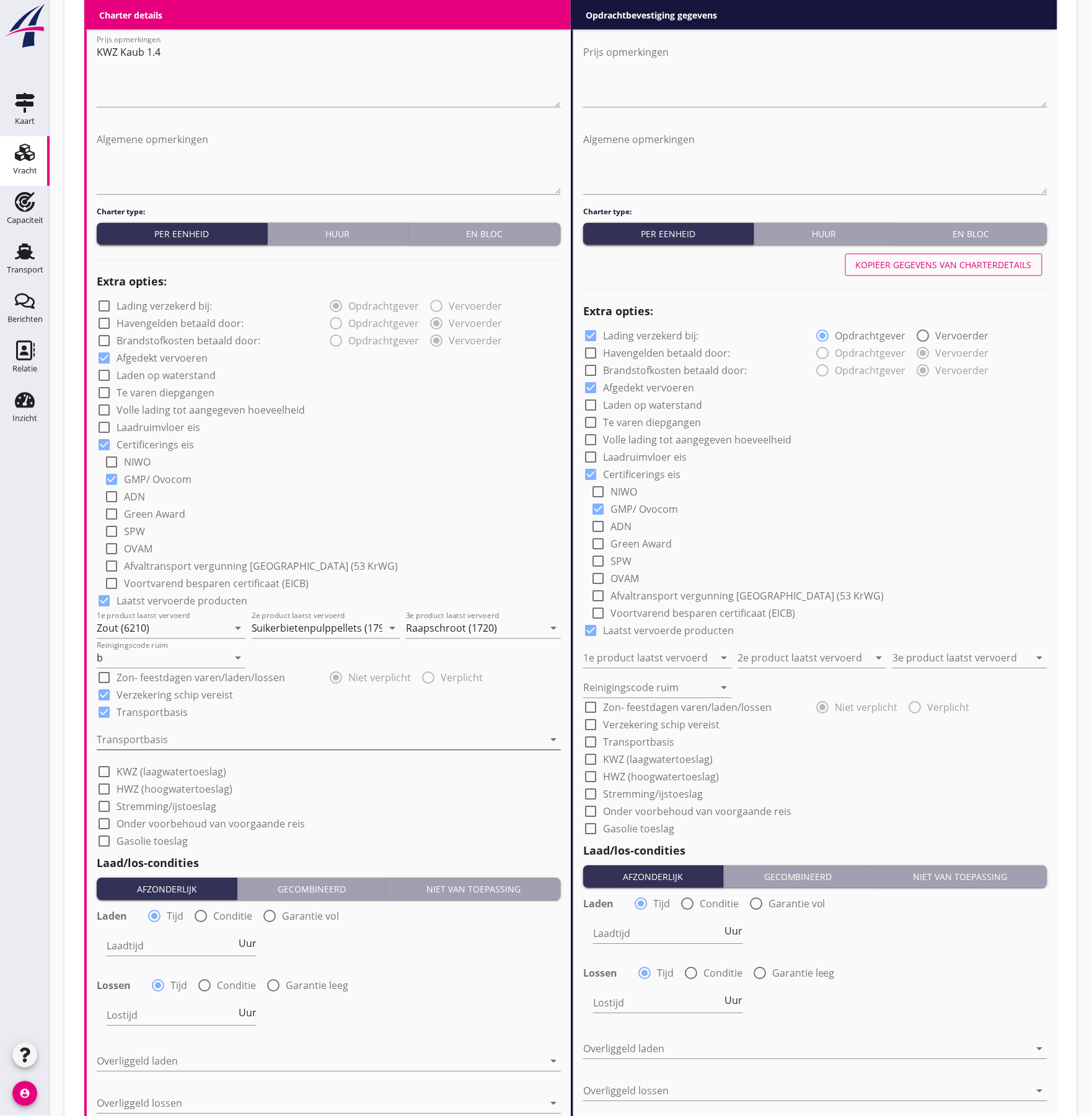
click at [158, 742] on div at bounding box center [320, 740] width 447 height 20
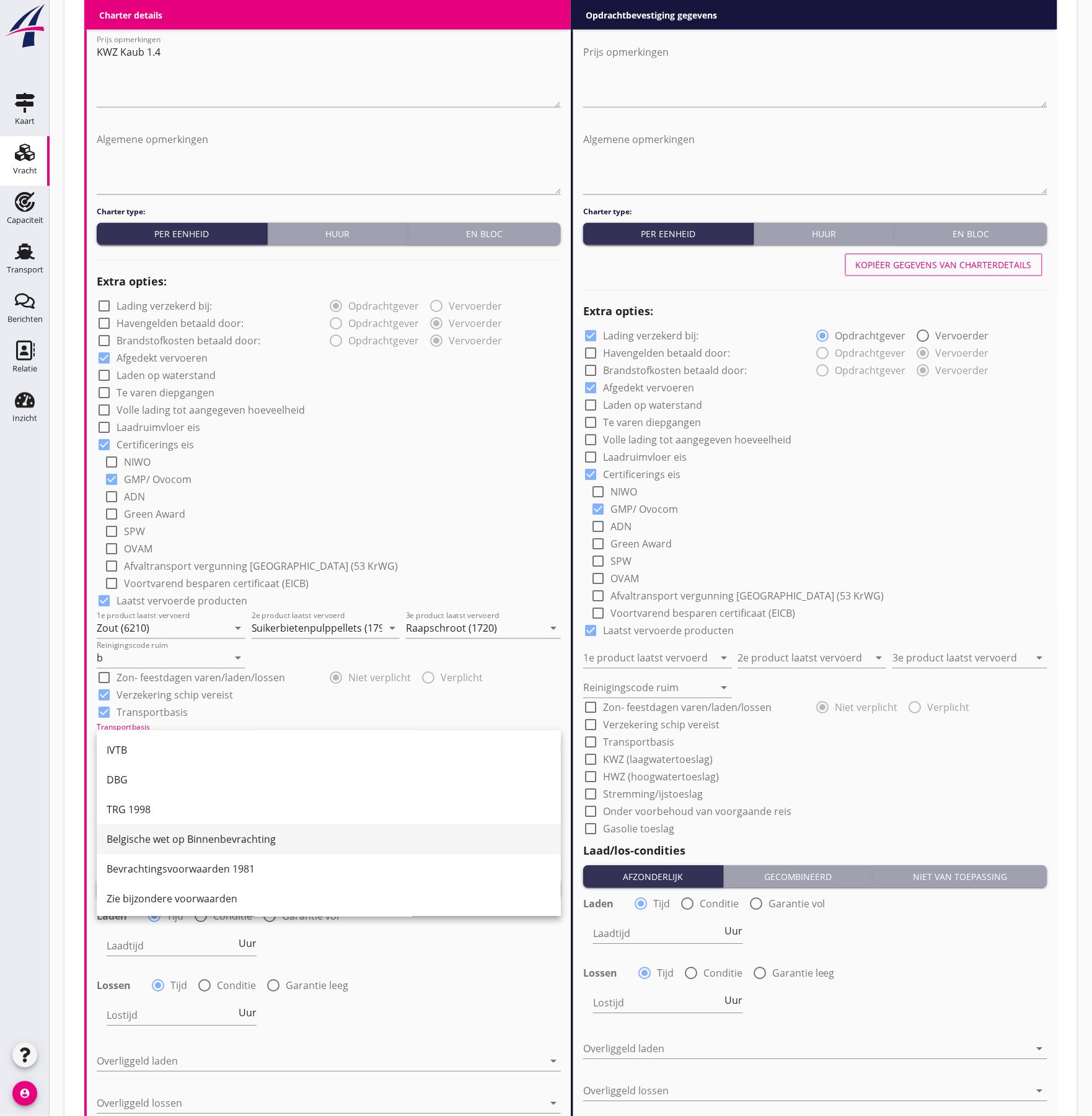
scroll to position [32, 0]
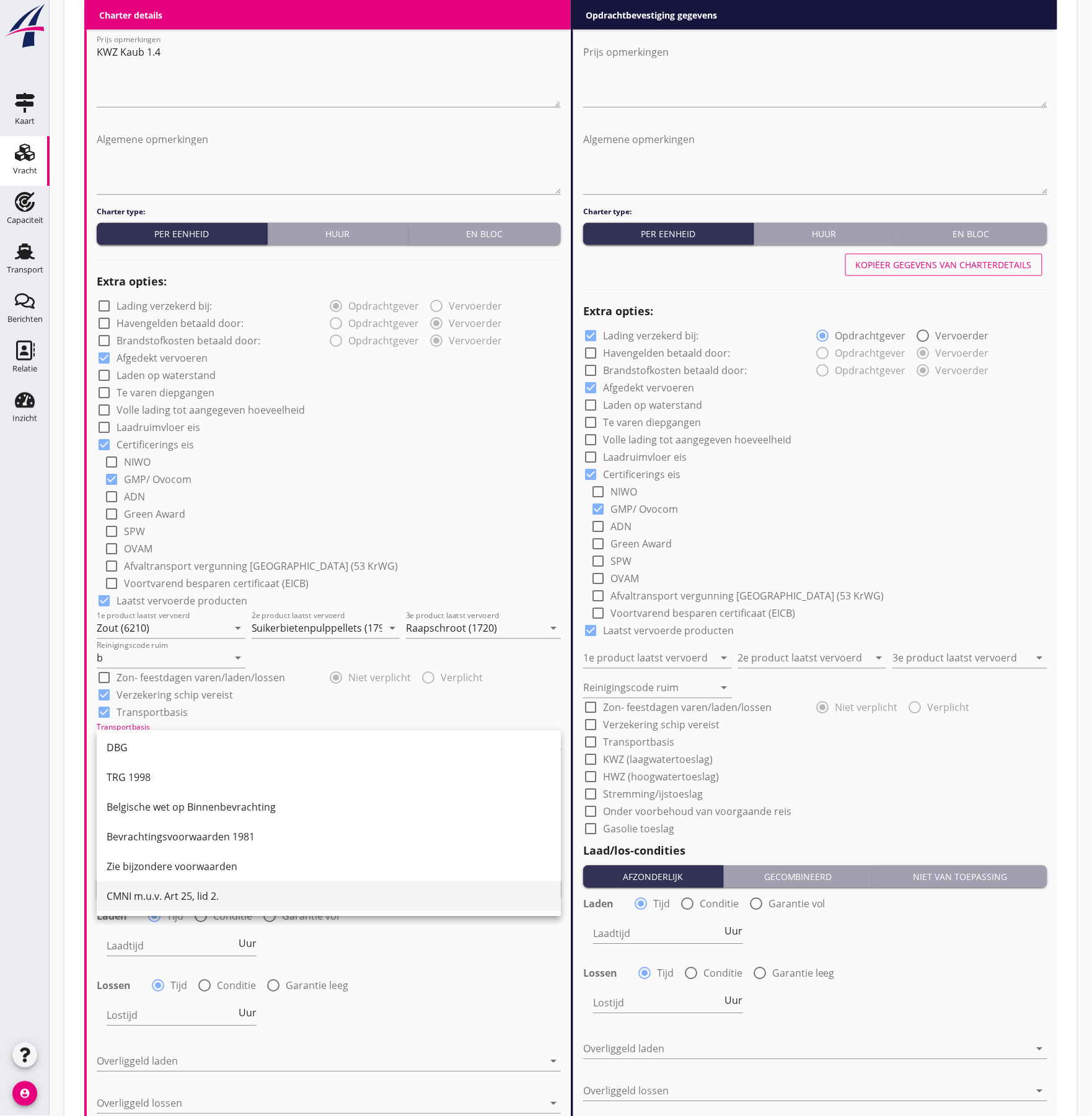
click at [184, 892] on div "CMNI m.u.v. Art 25, lid 2." at bounding box center [328, 897] width 444 height 15
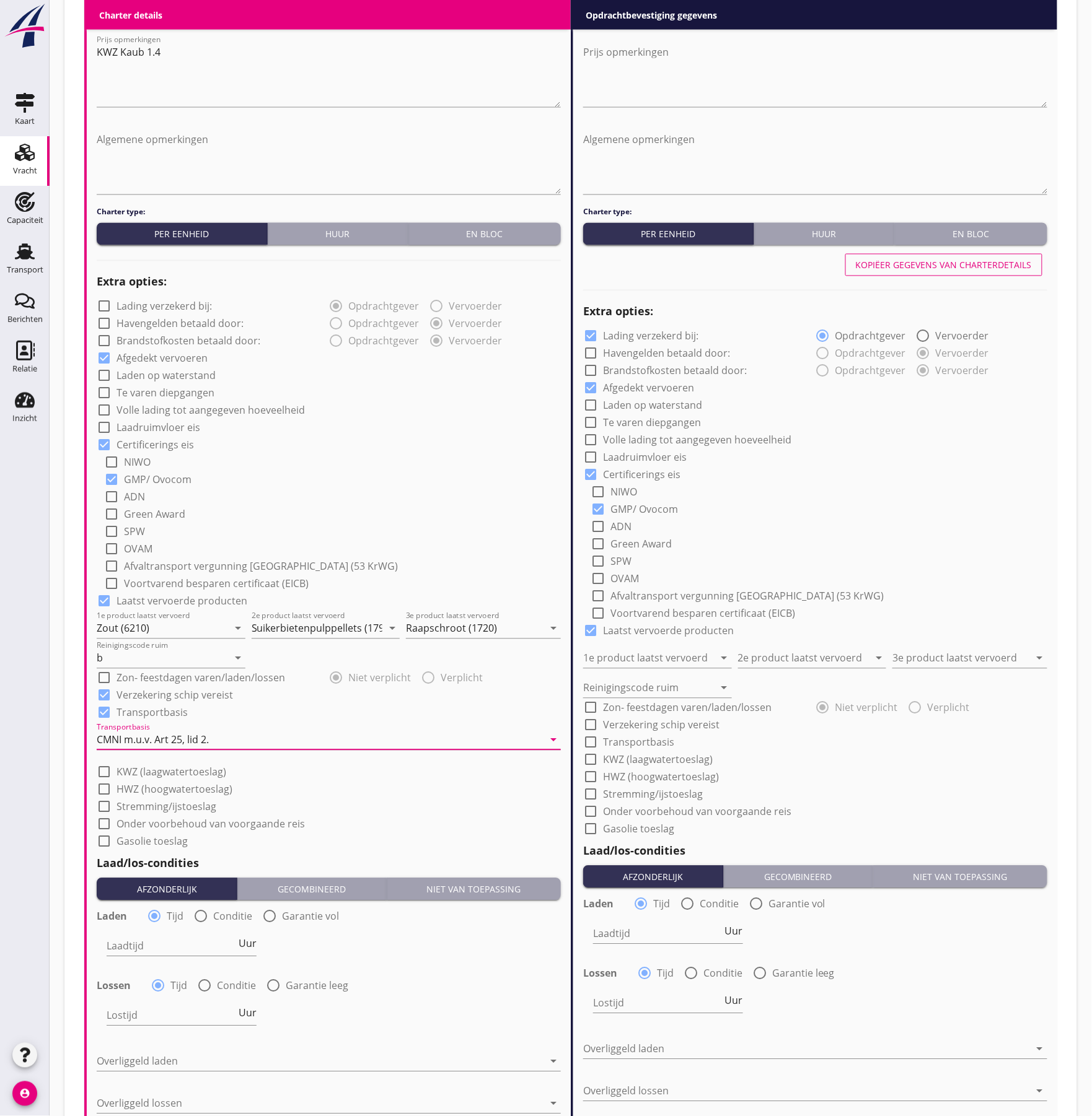
scroll to position [826, 0]
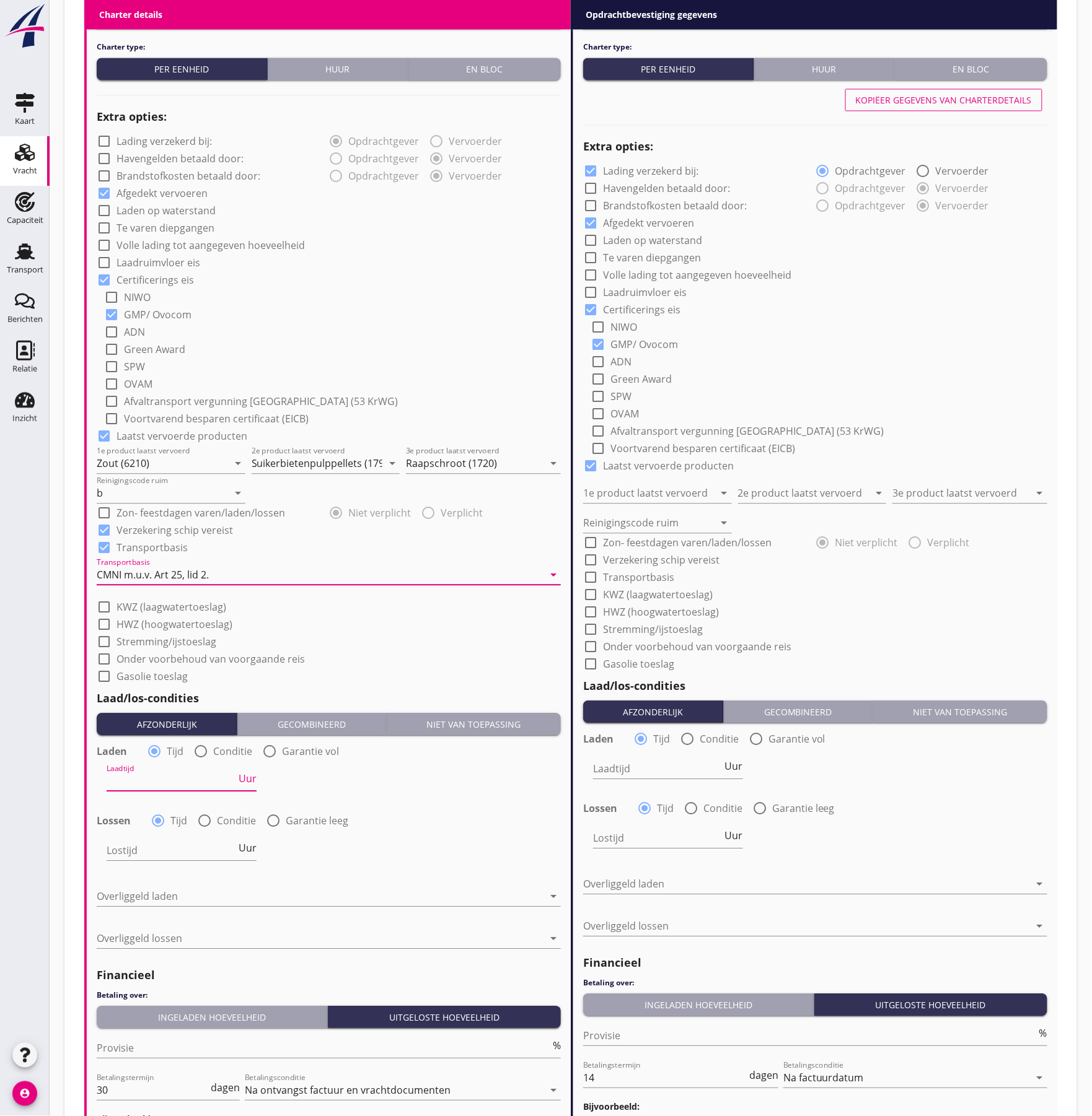
click at [171, 788] on input "Laadtijd" at bounding box center [171, 782] width 130 height 20
type input "36"
click at [210, 821] on div at bounding box center [205, 821] width 21 height 21
radio input "false"
radio input "true"
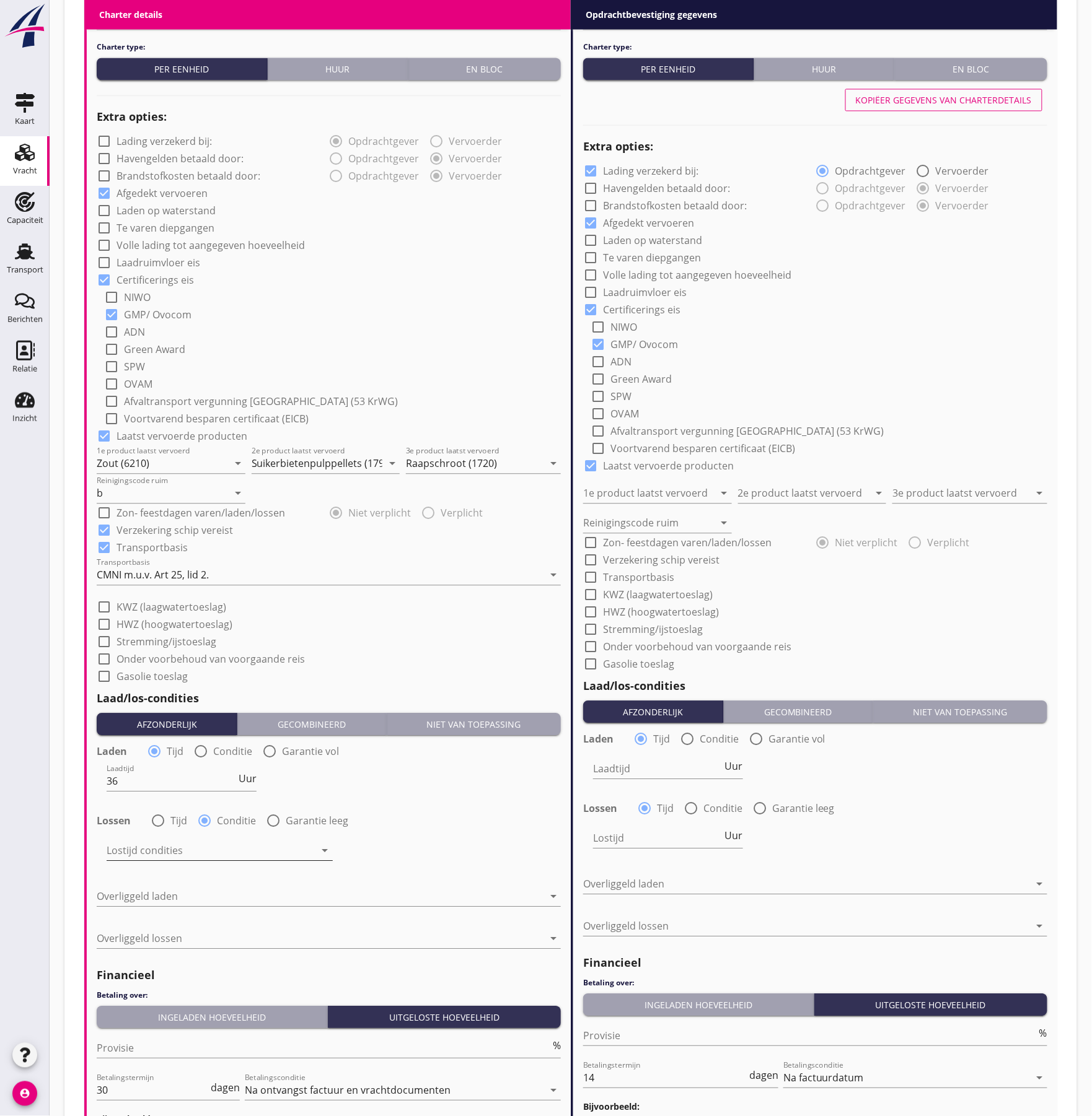
click at [185, 851] on div at bounding box center [210, 851] width 209 height 20
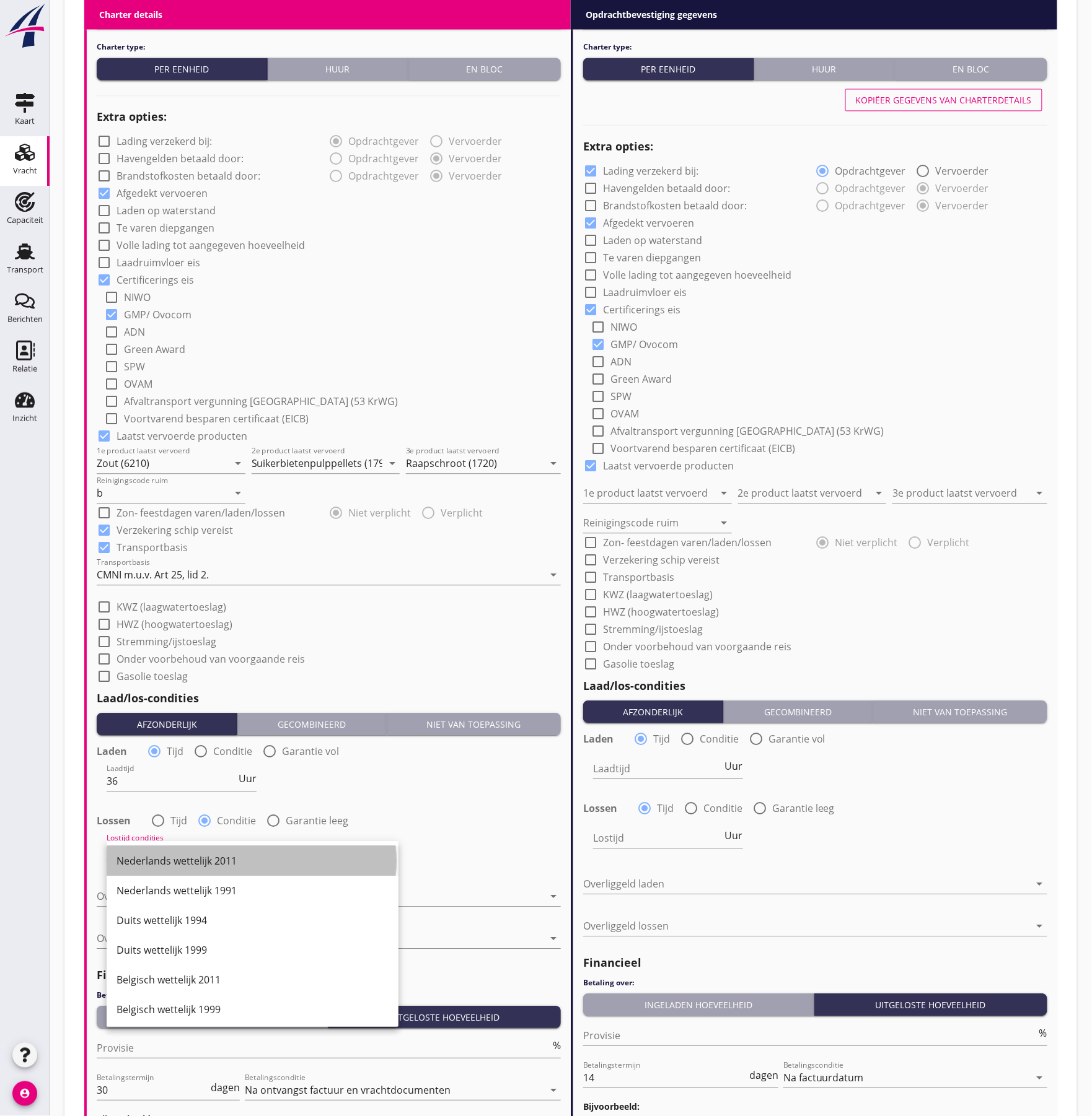
click at [178, 861] on div "Nederlands wettelijk 2011" at bounding box center [252, 861] width 272 height 15
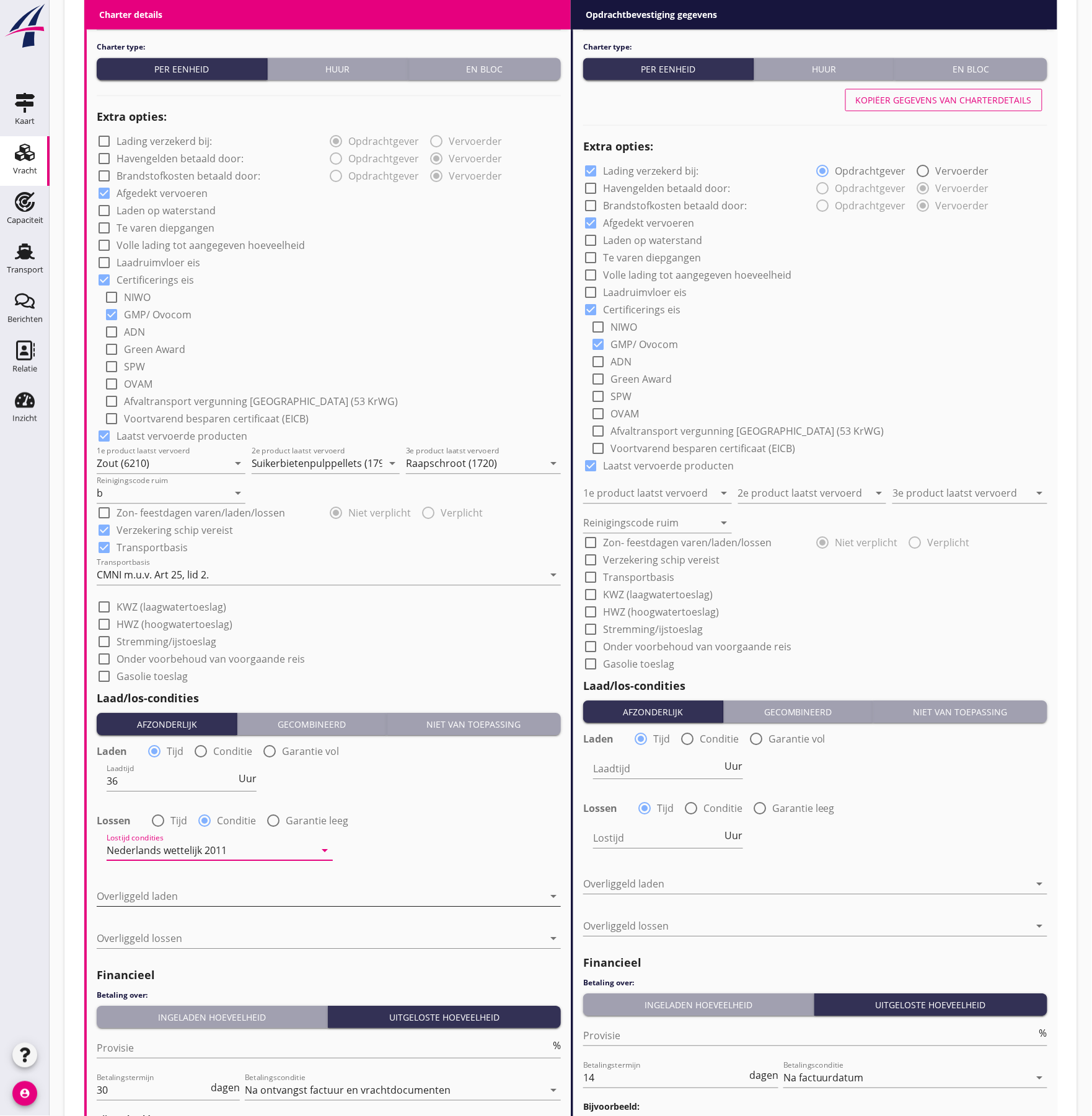
click at [197, 903] on div at bounding box center [320, 896] width 447 height 20
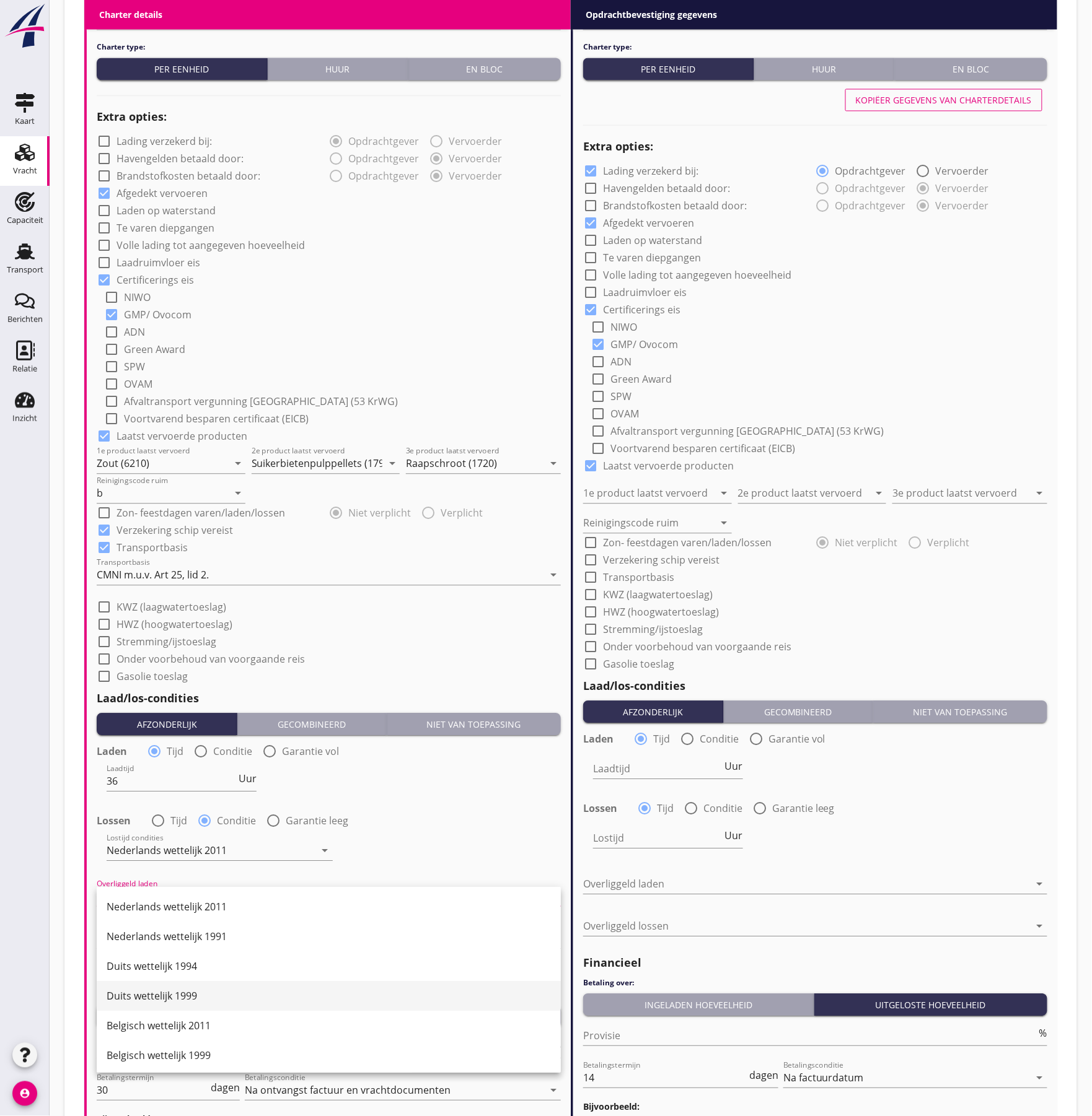
click at [173, 993] on div "Duits wettelijk 1999" at bounding box center [328, 996] width 444 height 15
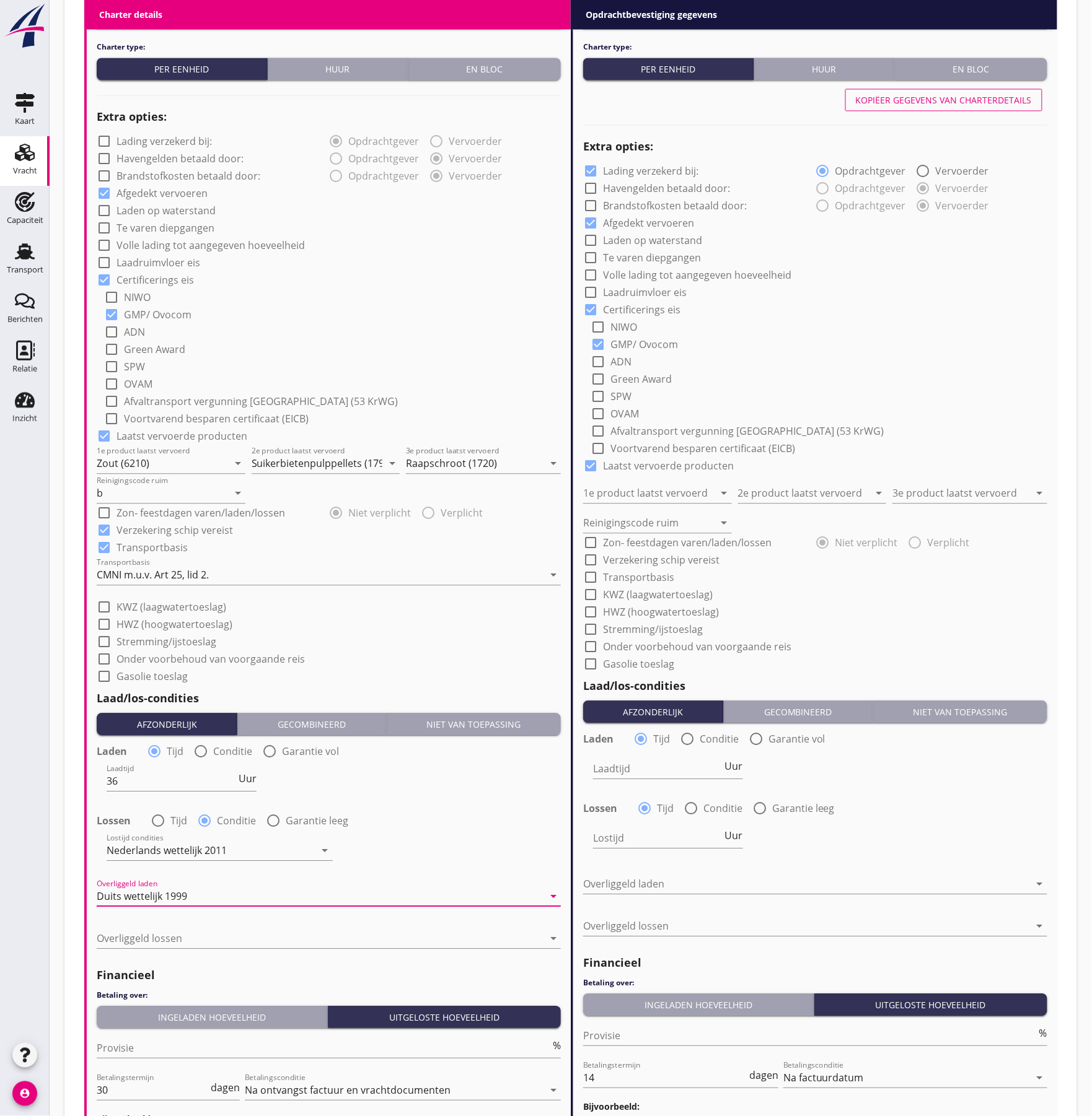
click at [198, 950] on div "Overliggeld lossen arrow_drop_down" at bounding box center [329, 944] width 464 height 32
click at [203, 940] on div at bounding box center [320, 938] width 447 height 20
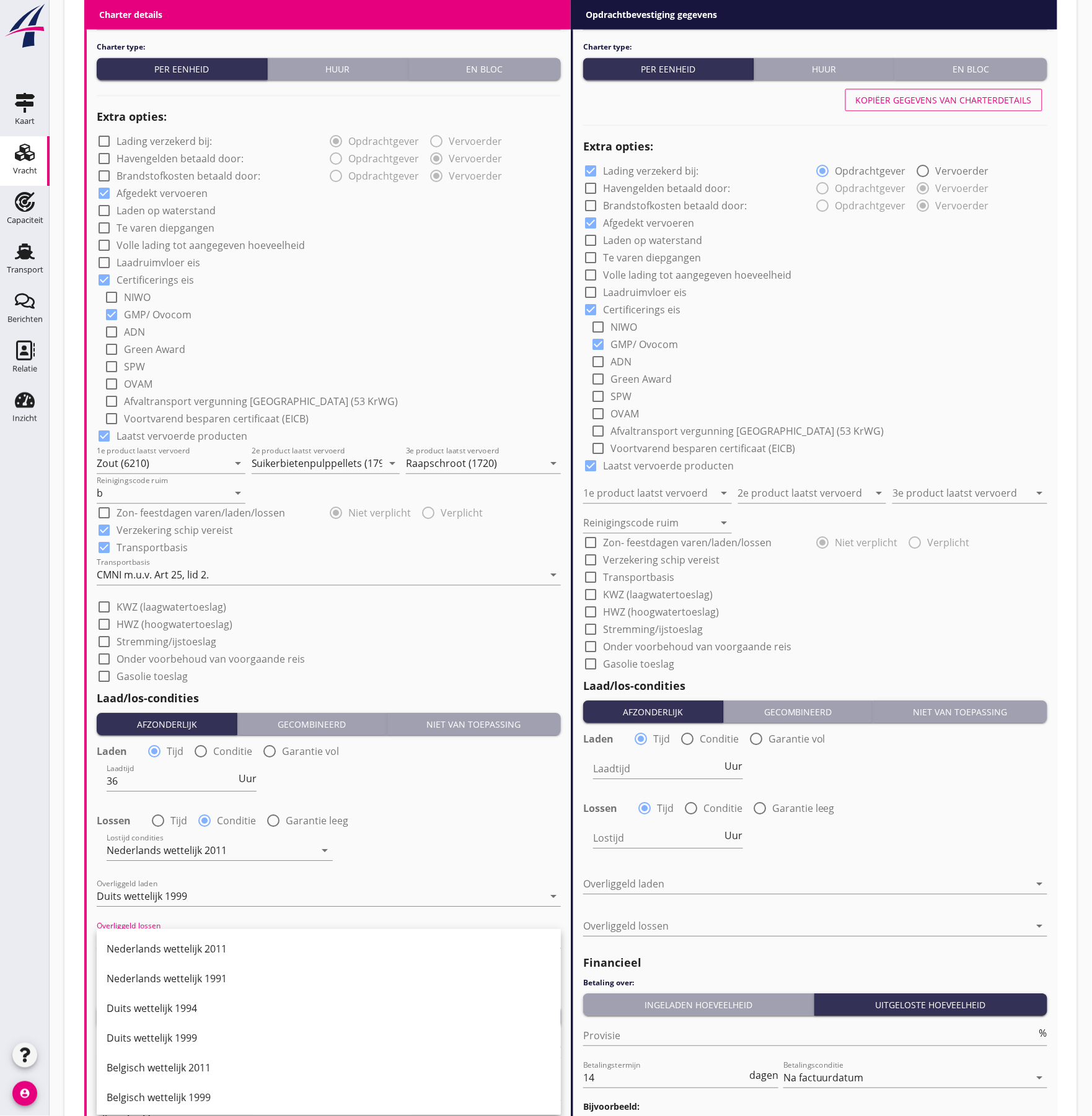
click at [173, 951] on div "Nederlands wettelijk 2011" at bounding box center [328, 948] width 444 height 15
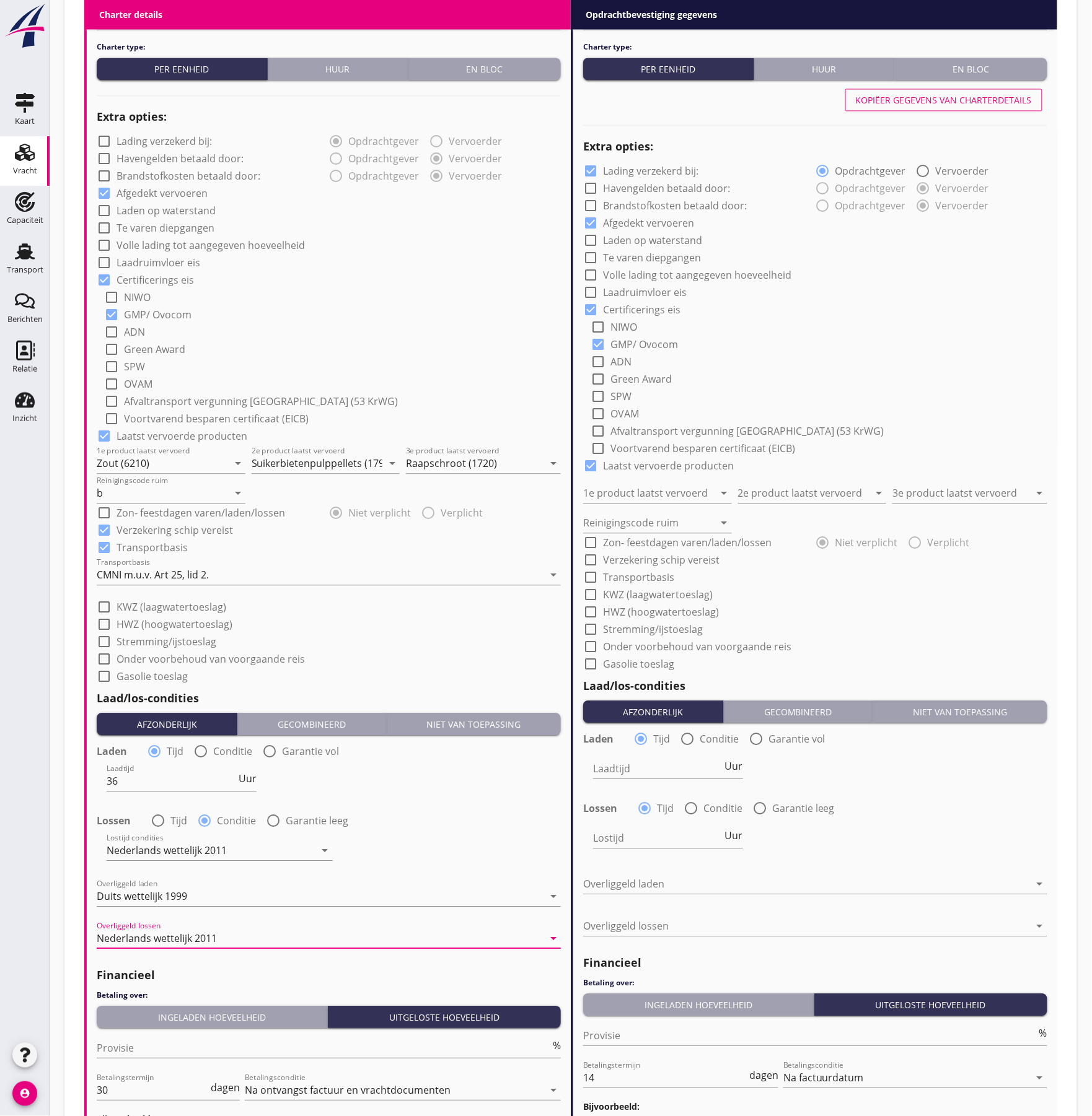
click at [521, 777] on div "Laadtijd 36 Uur" at bounding box center [329, 782] width 466 height 45
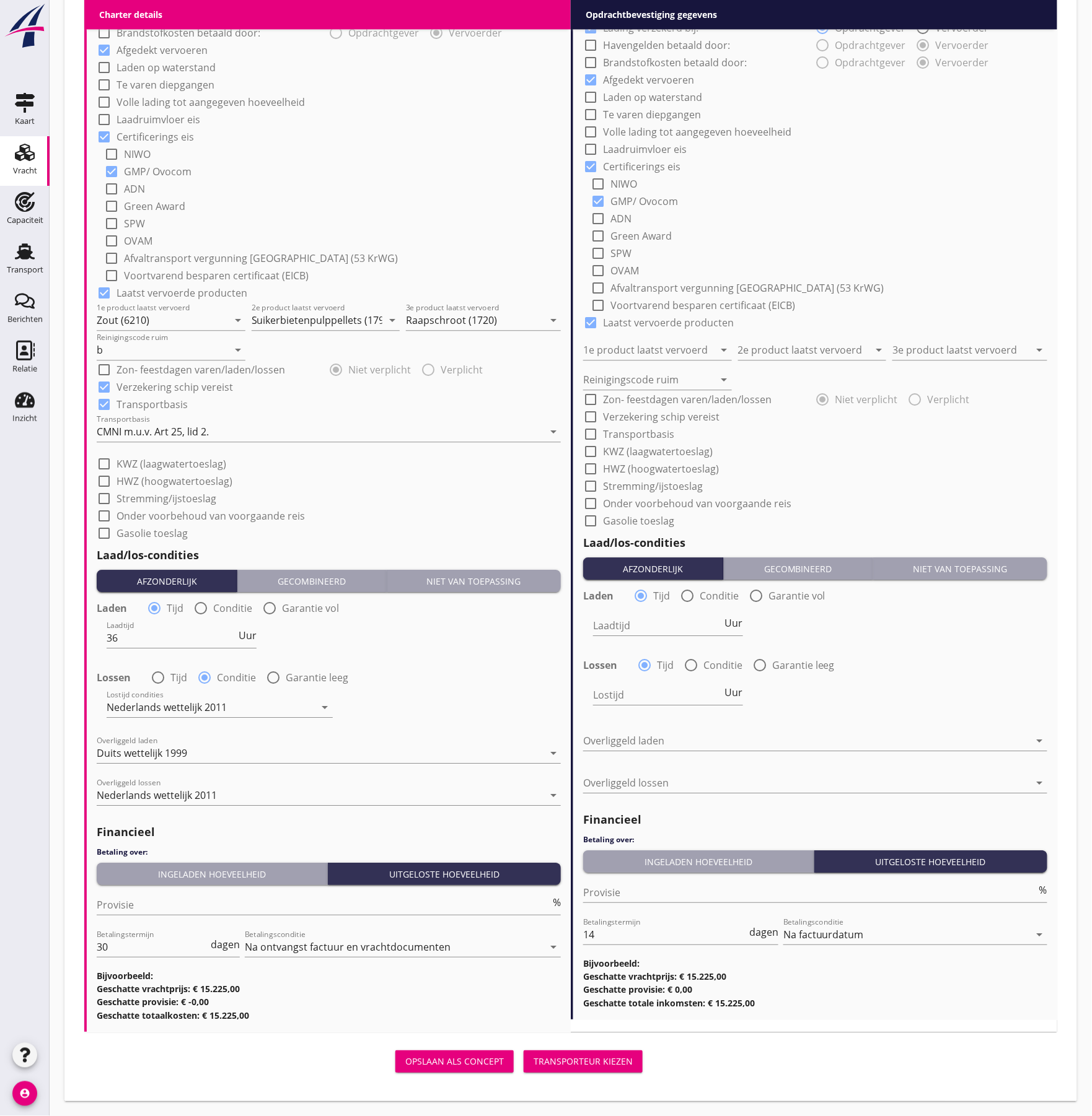
click at [246, 875] on div "Ingeladen hoeveelheid" at bounding box center [211, 874] width 220 height 13
click at [195, 912] on input "Provisie" at bounding box center [324, 905] width 454 height 20
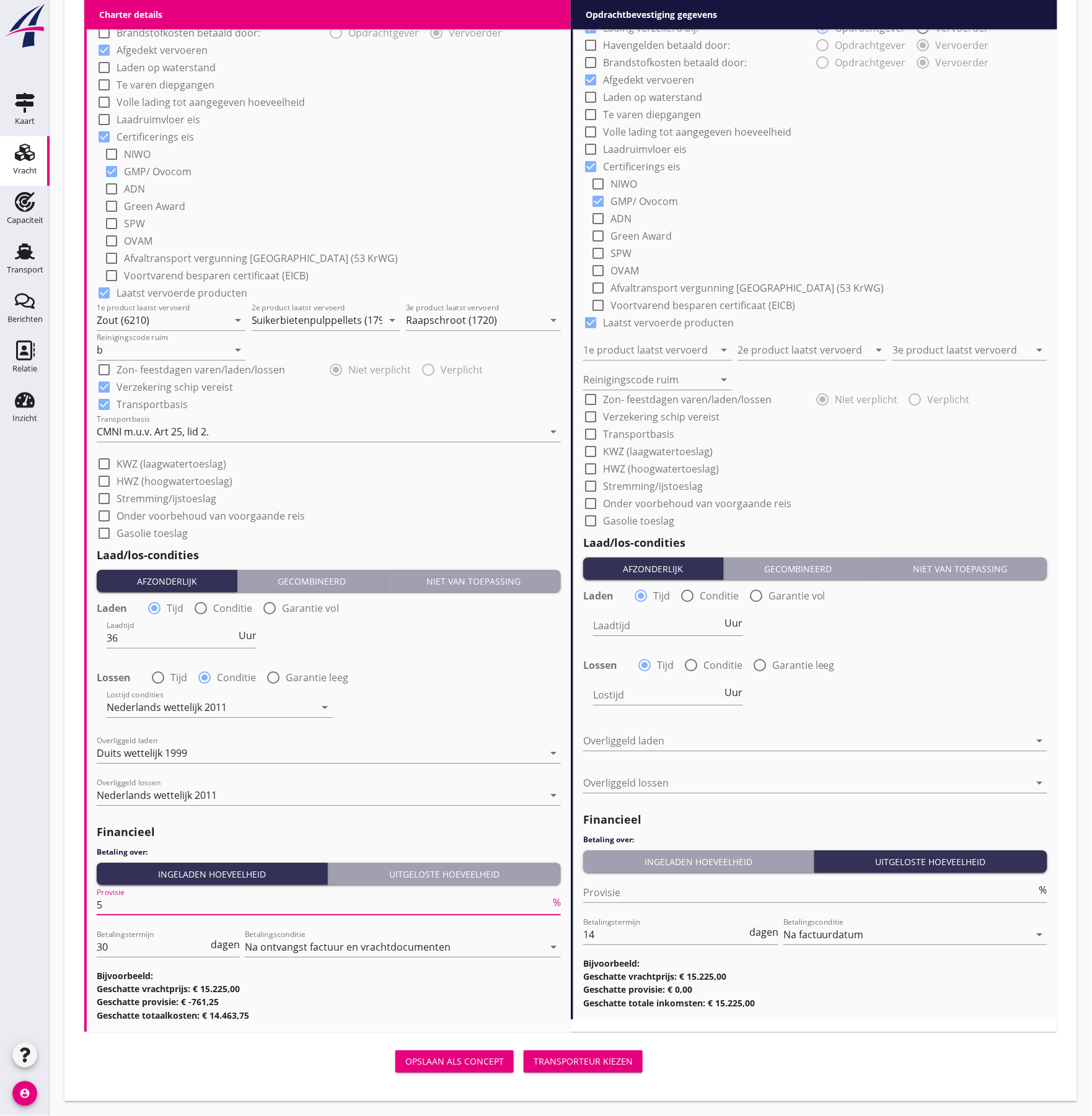
type input "5"
click at [489, 712] on div "Lostijd condities Nederlands wettelijk 2011 arrow_drop_down" at bounding box center [329, 709] width 466 height 45
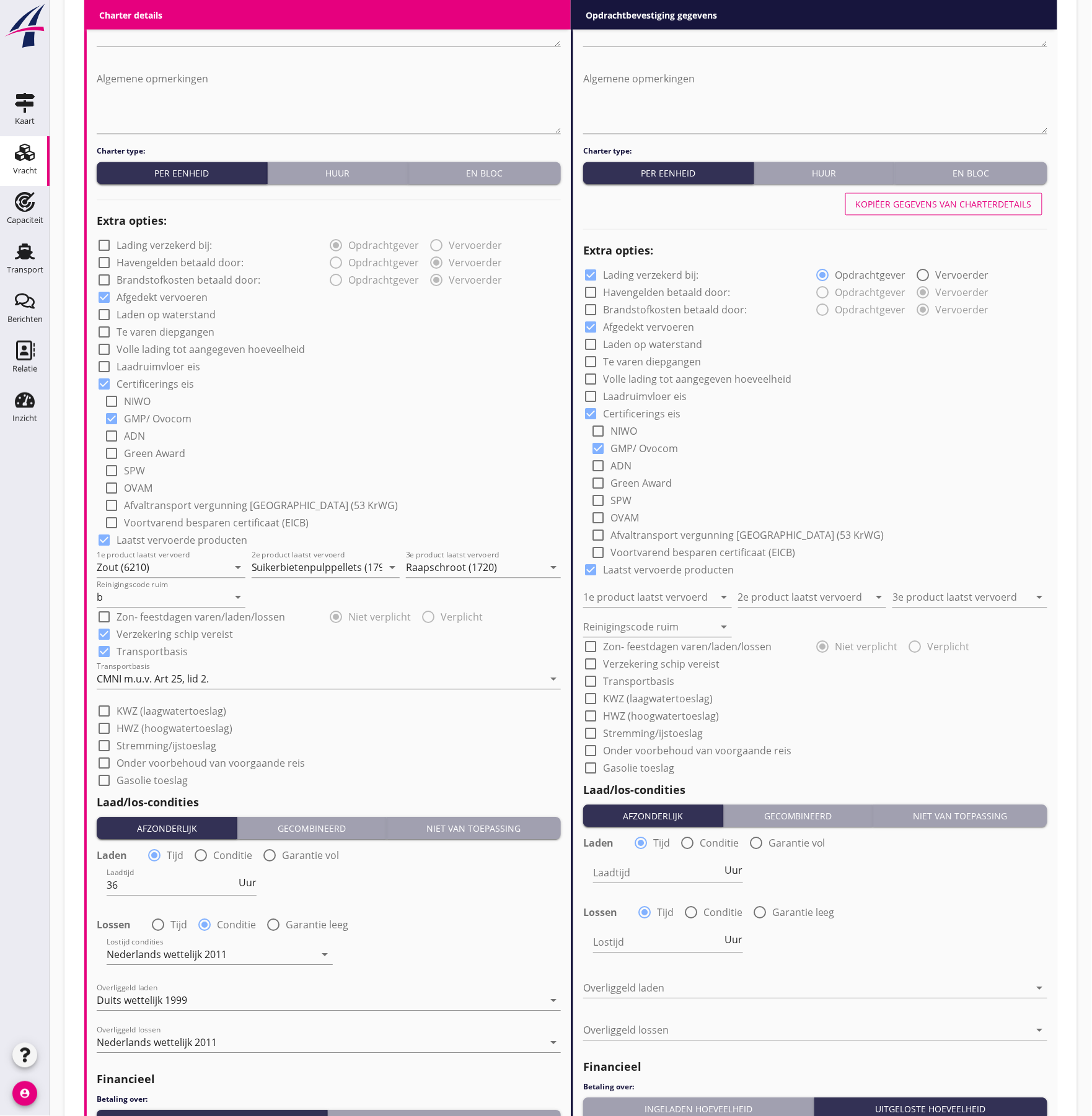
scroll to position [556, 0]
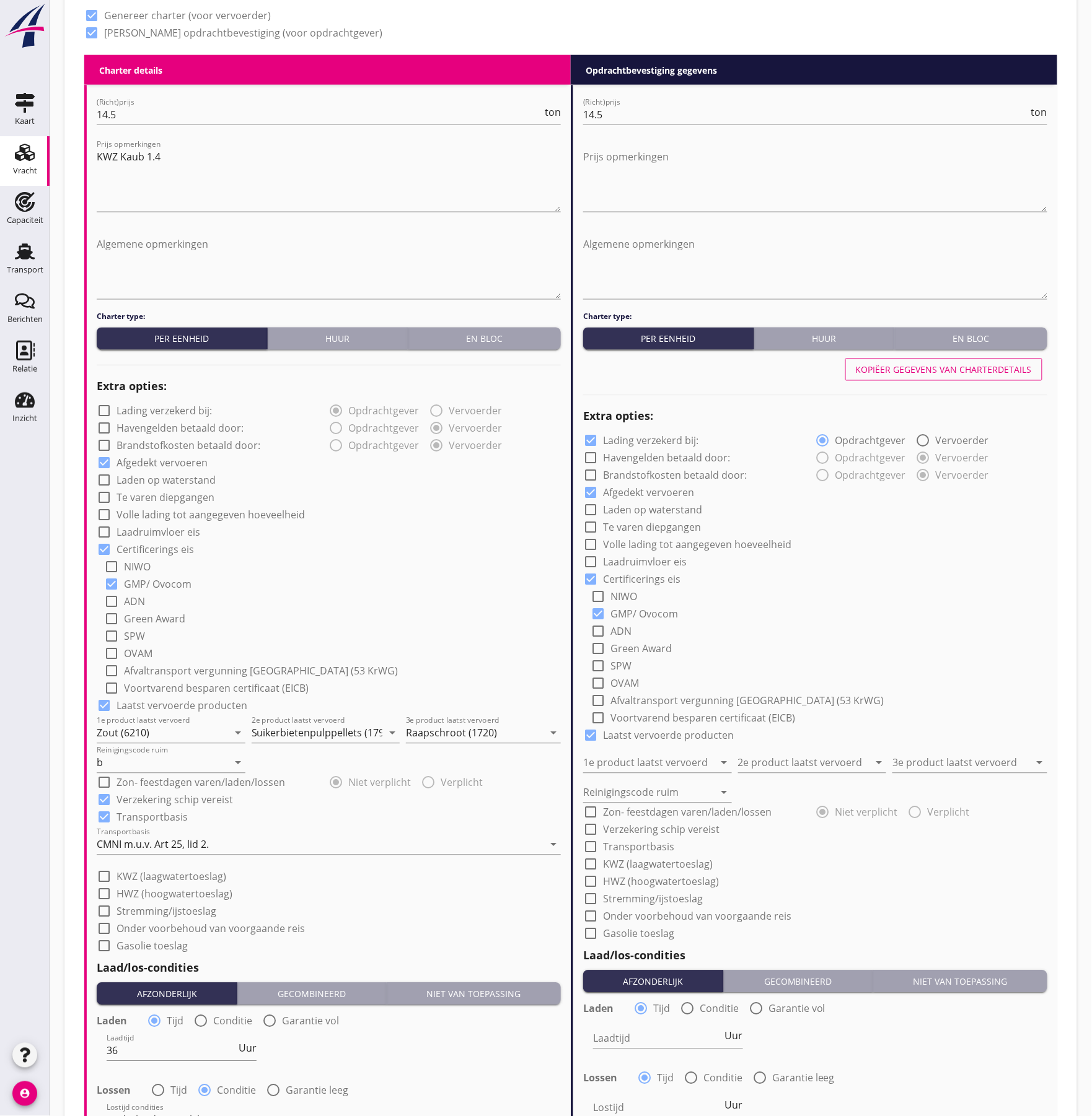
click at [916, 370] on div "Kopiëer gegevens van charterdetails" at bounding box center [944, 370] width 176 height 13
checkbox input "false"
type input "Zout (6210)"
type input "Suikerbietenpulppellets (1794)"
type input "Raapschroot (1720)"
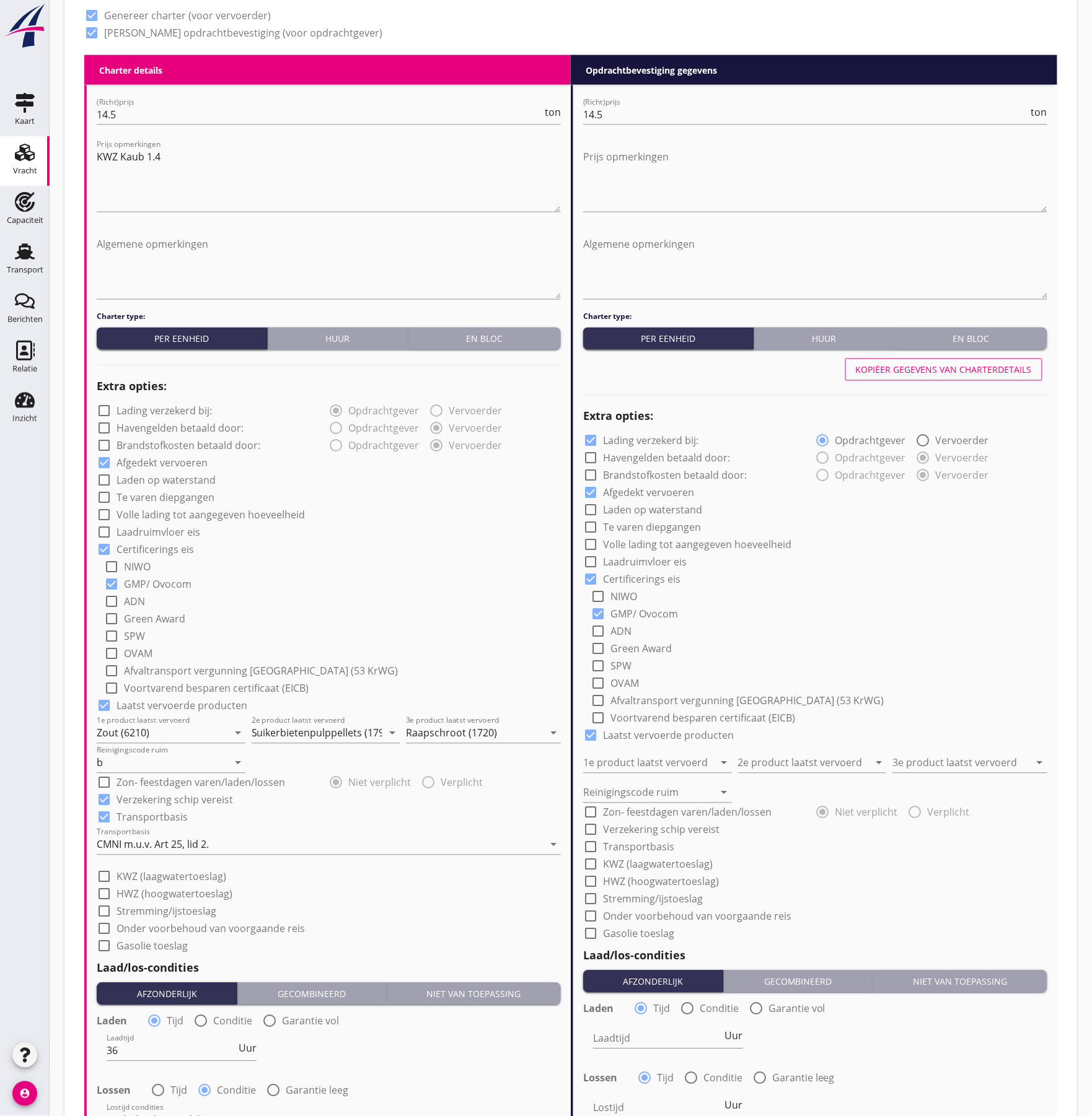
type input "b"
checkbox input "true"
type input "36"
radio input "false"
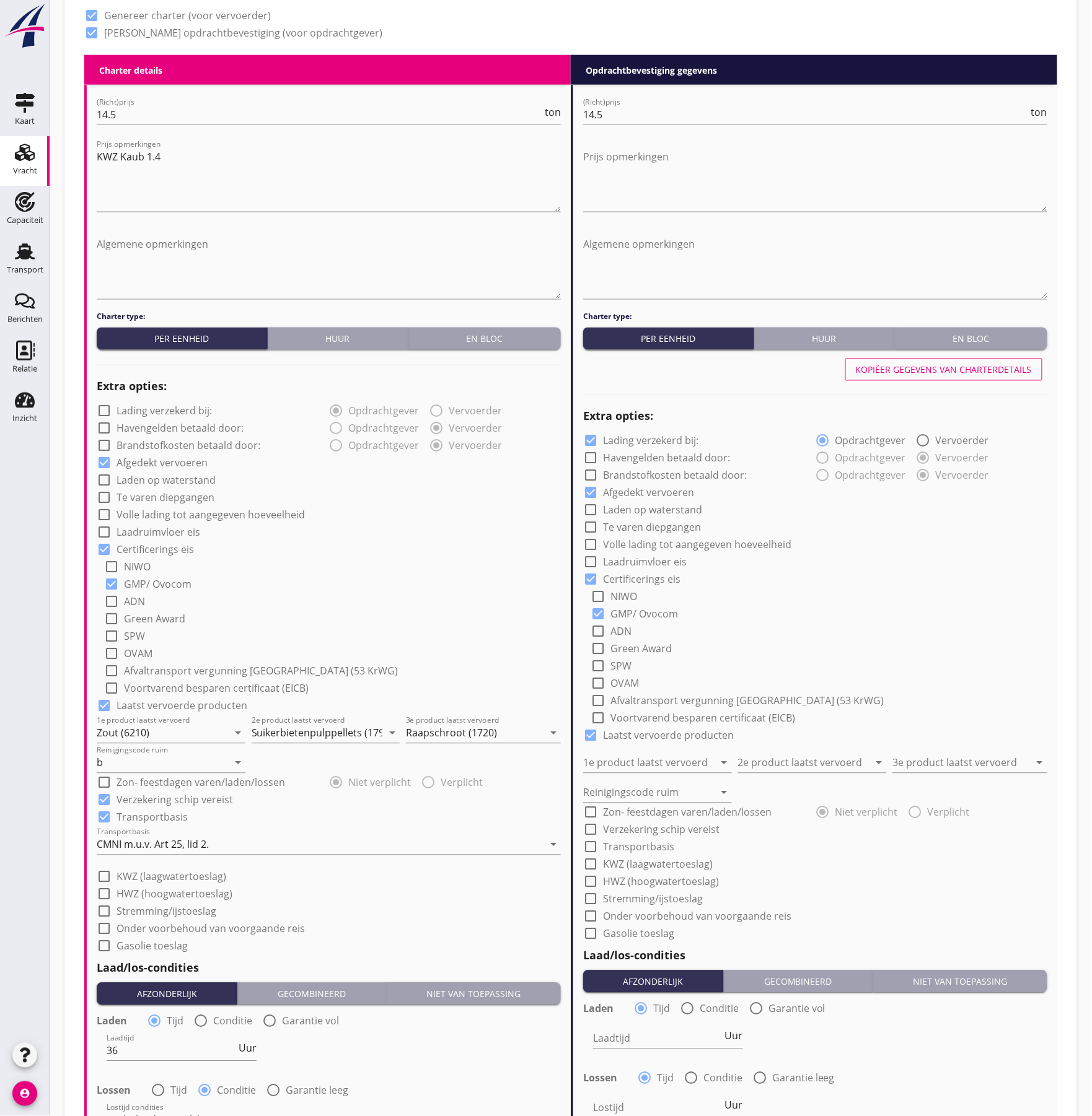
radio input "true"
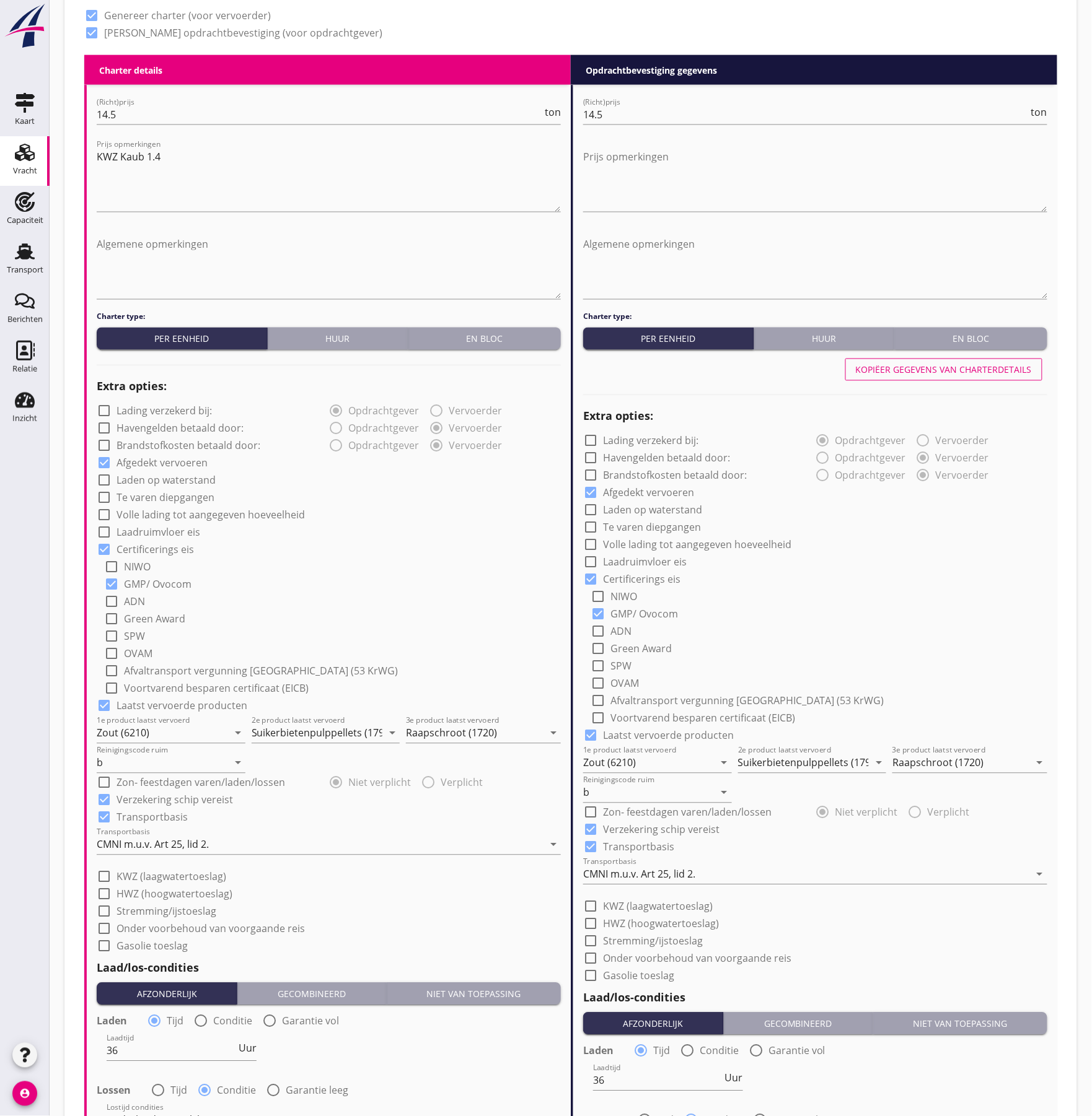
scroll to position [998, 0]
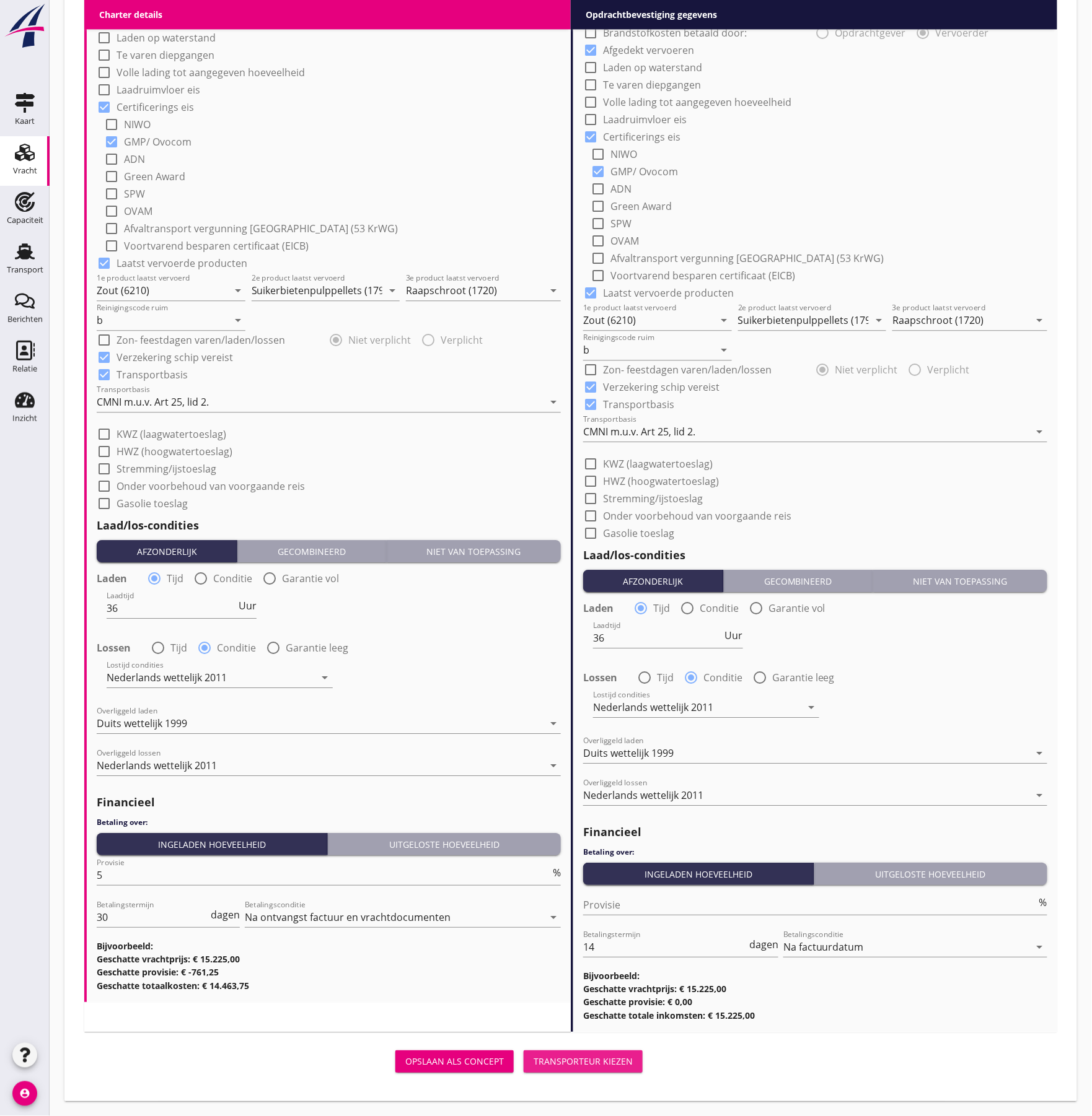
click at [569, 1064] on div "Transporteur kiezen" at bounding box center [583, 1061] width 99 height 13
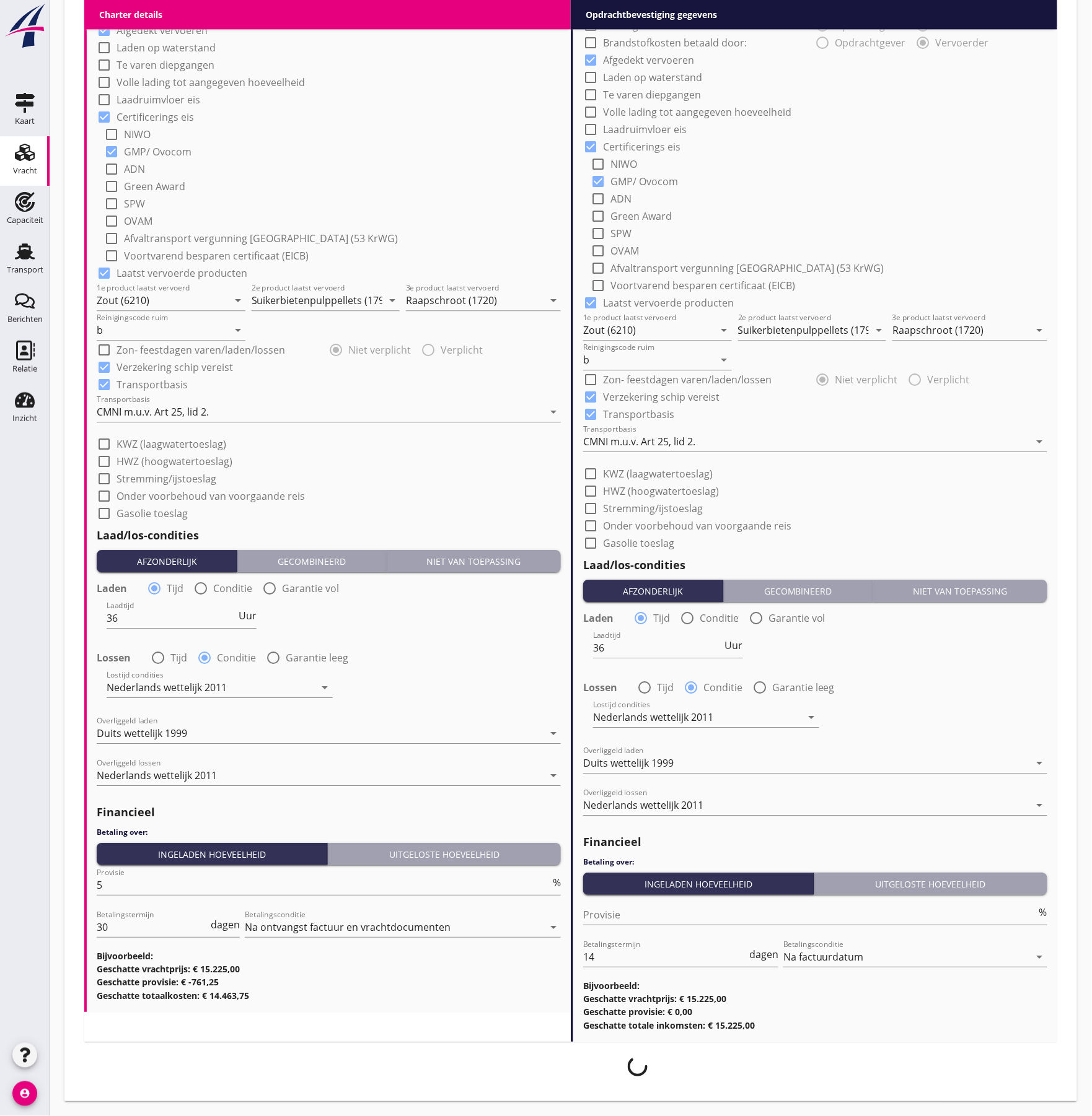
scroll to position [989, 0]
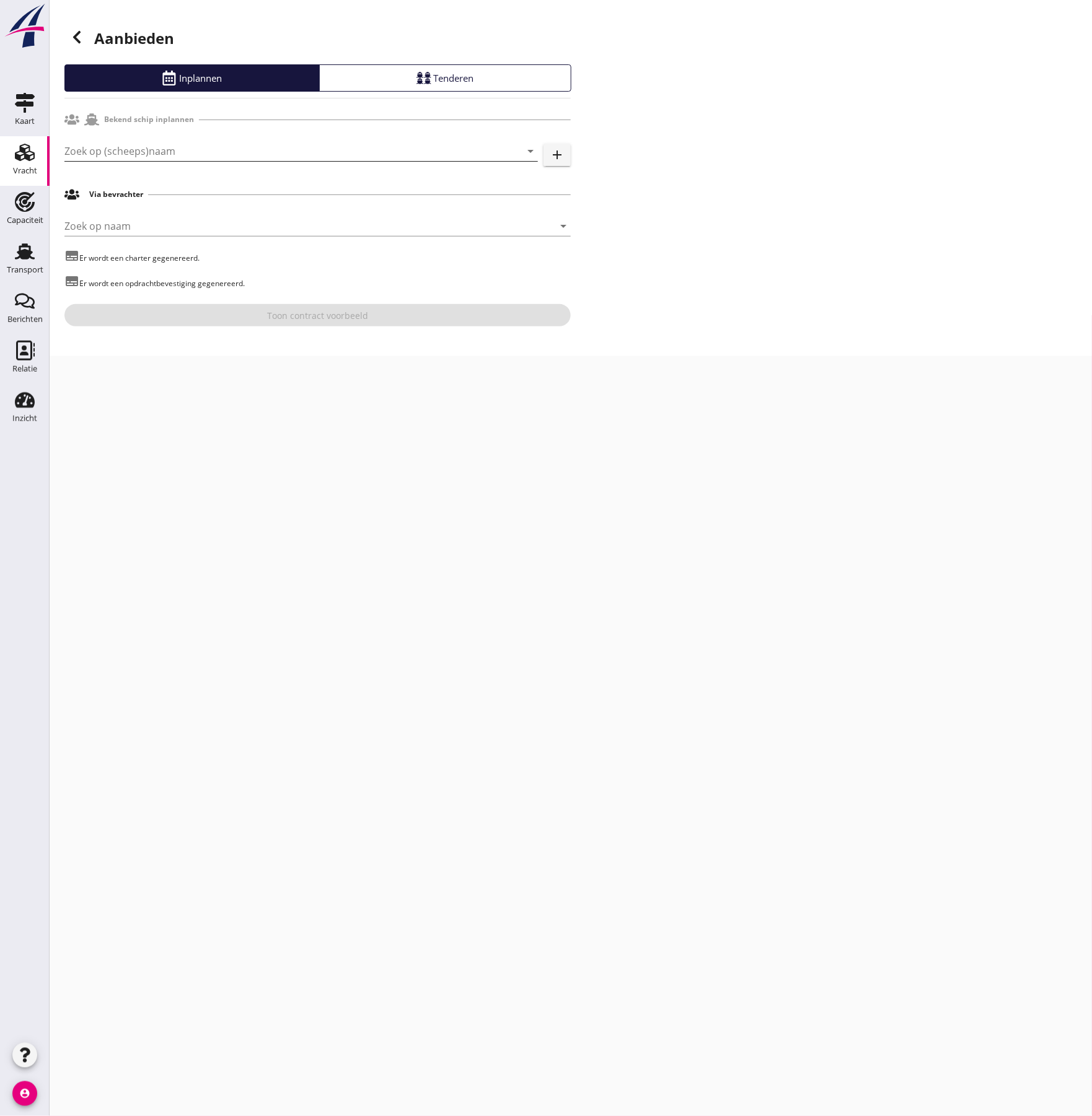
click at [190, 153] on input "Zoek op (scheeps)naam" at bounding box center [283, 151] width 439 height 20
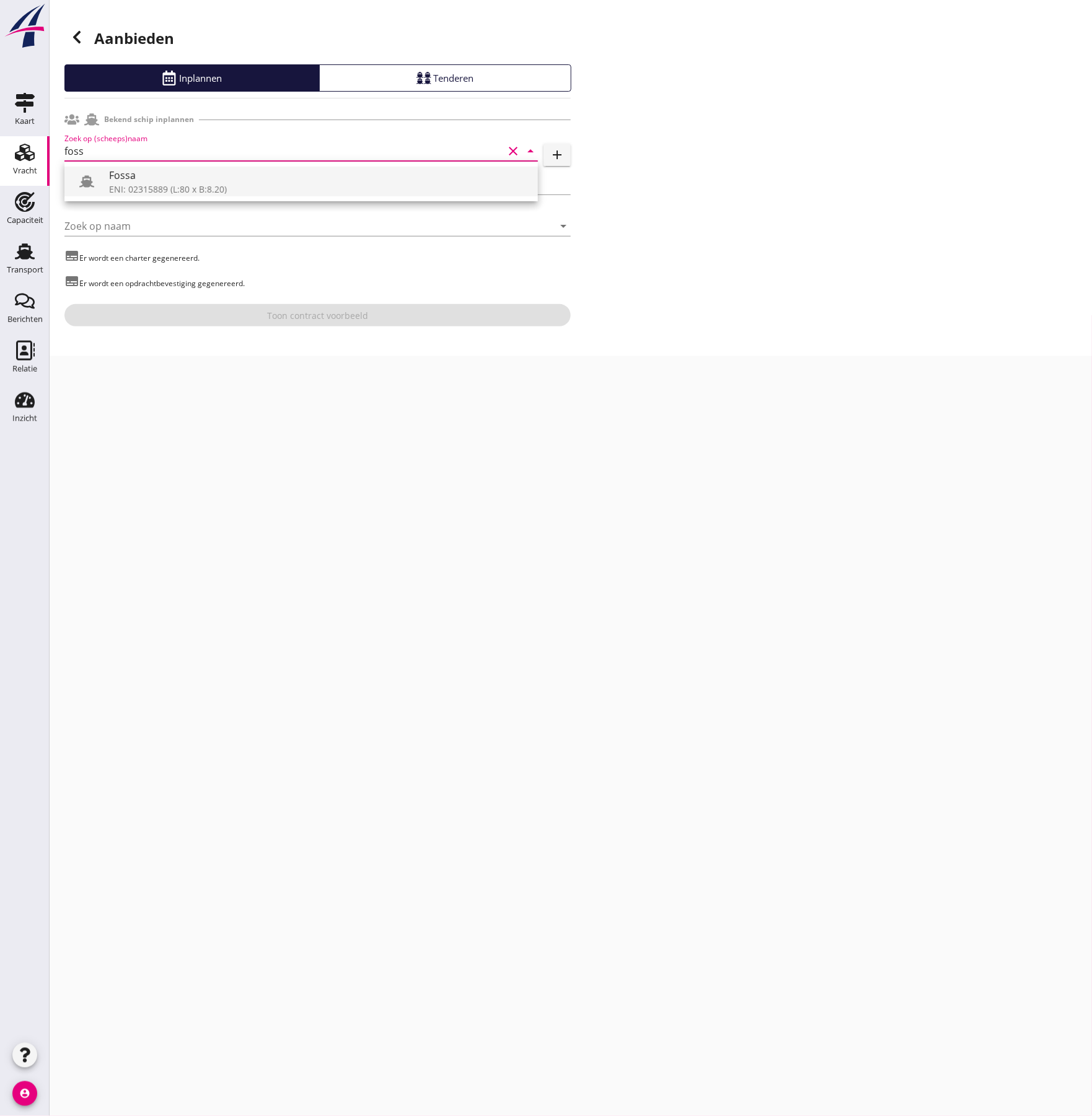
click at [170, 180] on div "Fossa" at bounding box center [318, 175] width 419 height 15
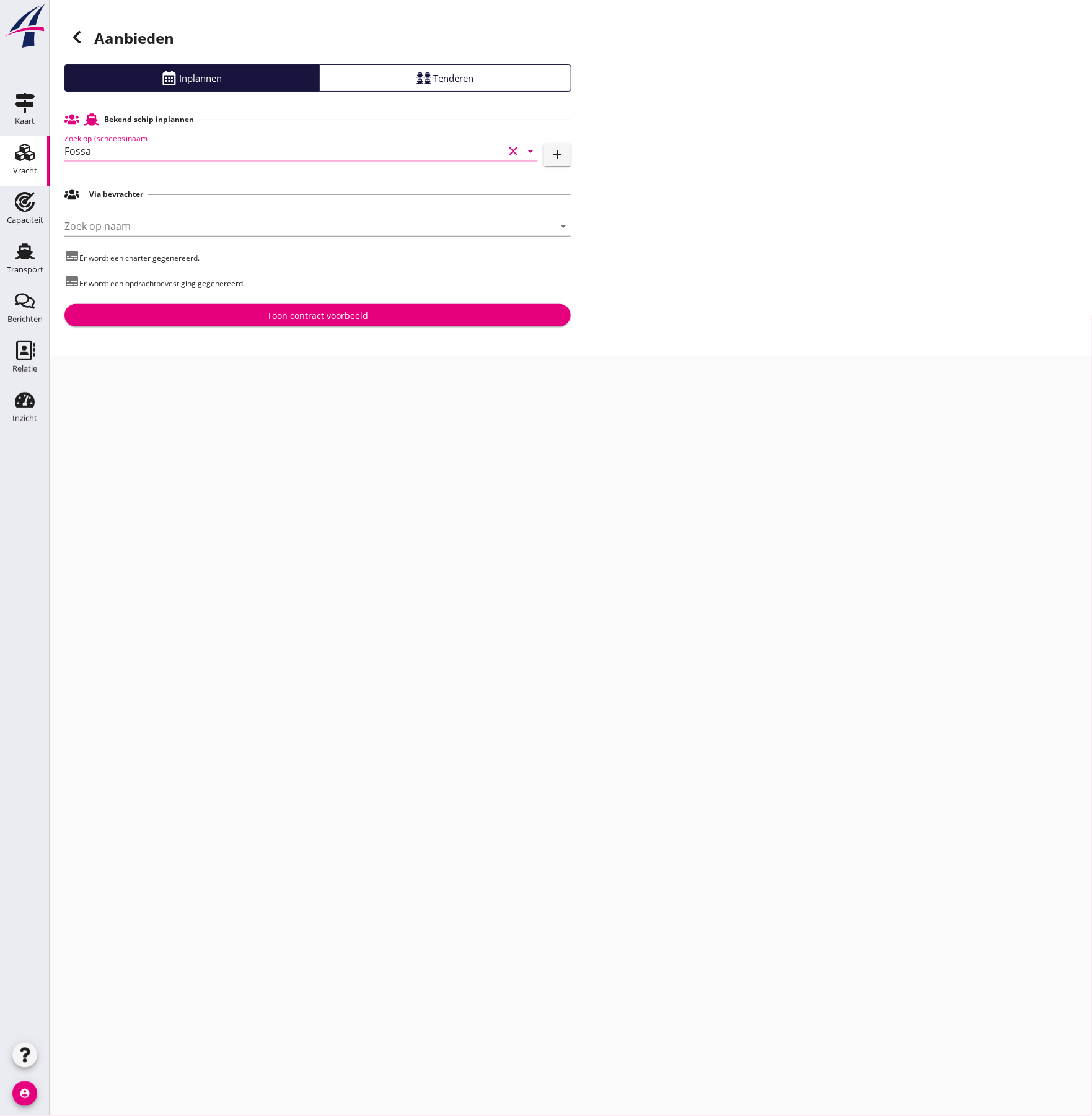
type input "Fossa"
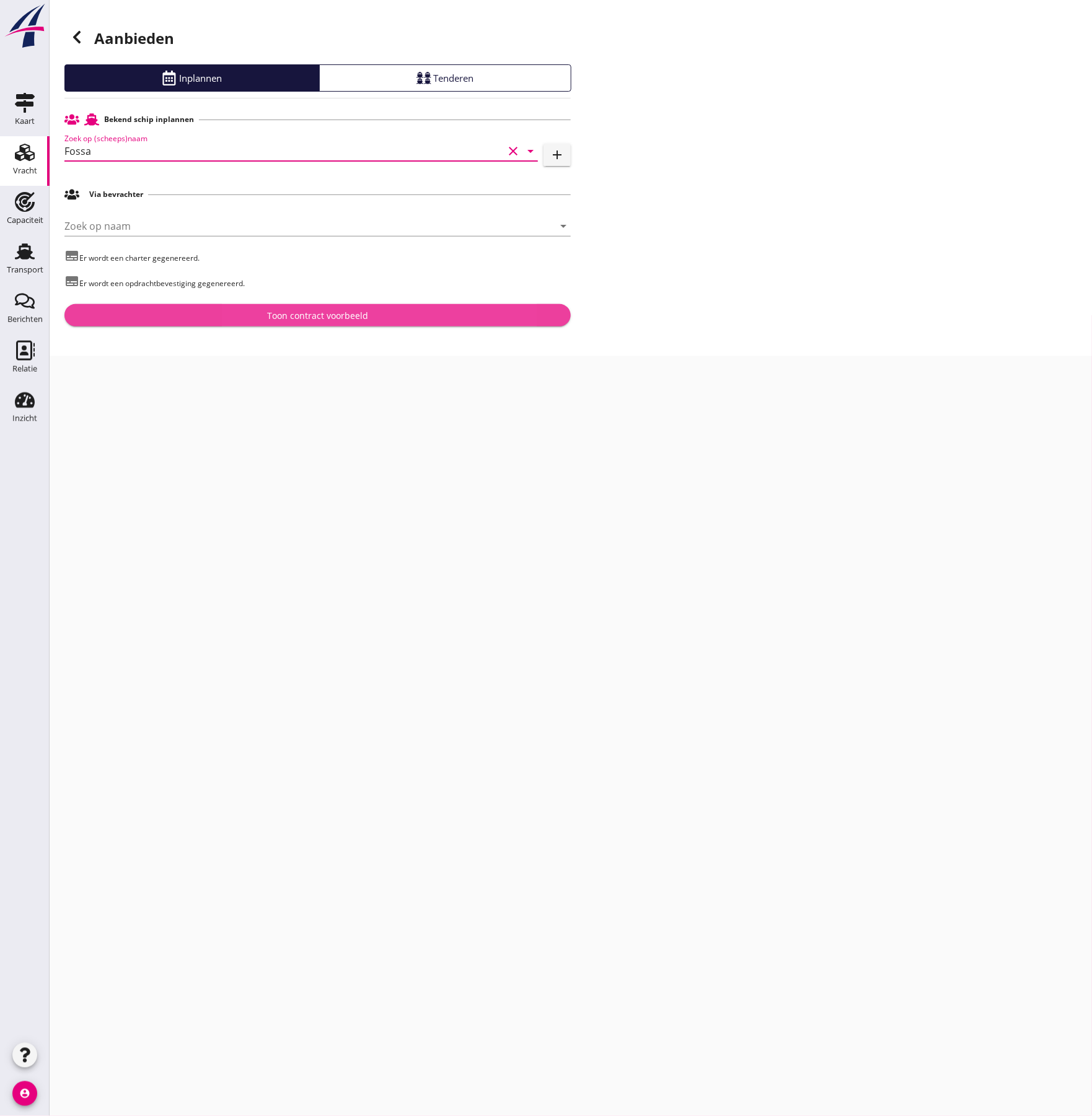
click at [302, 318] on div "Toon contract voorbeeld" at bounding box center [317, 316] width 101 height 13
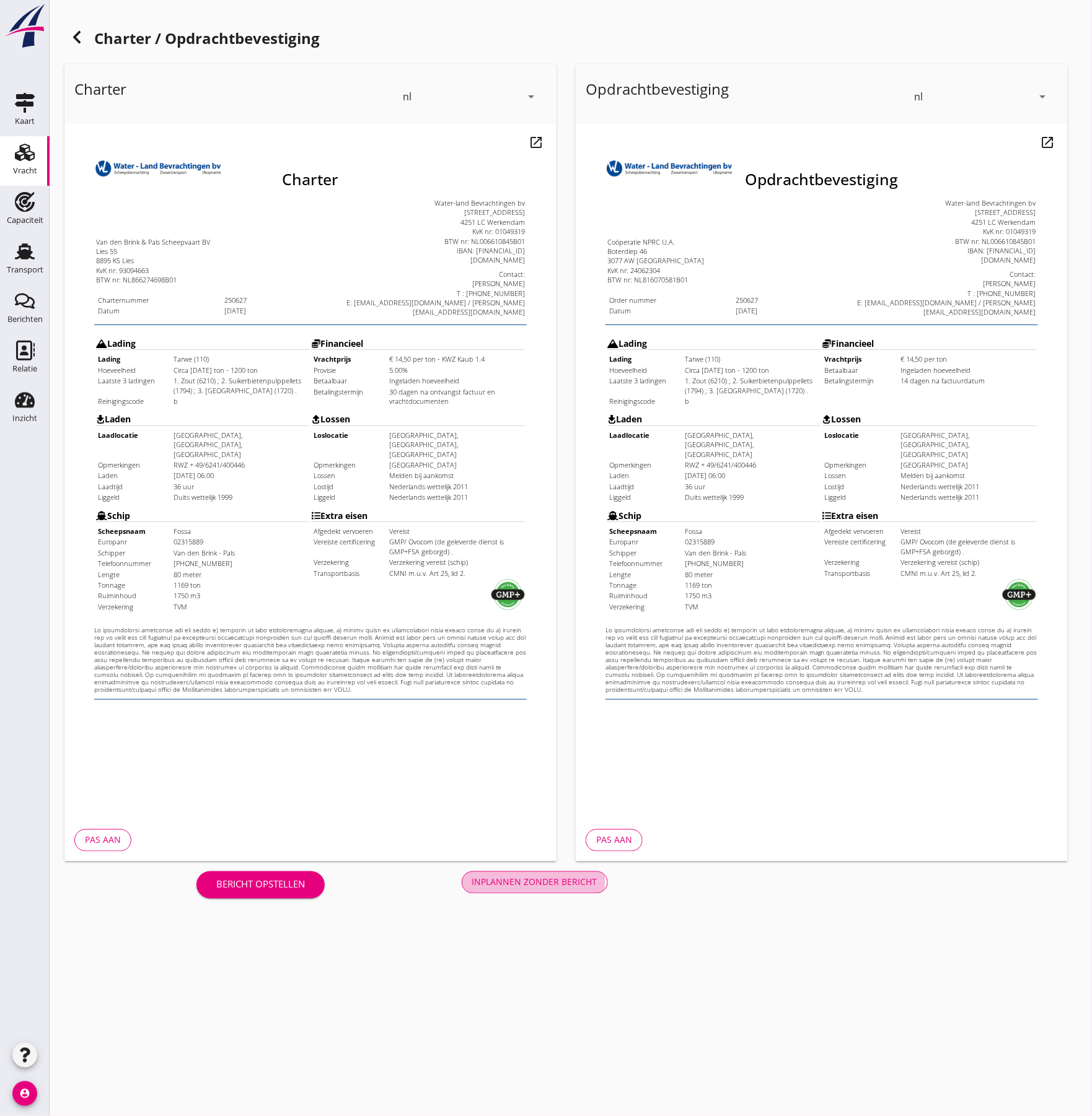
click at [526, 881] on div "Inplannen zonder bericht" at bounding box center [534, 882] width 125 height 13
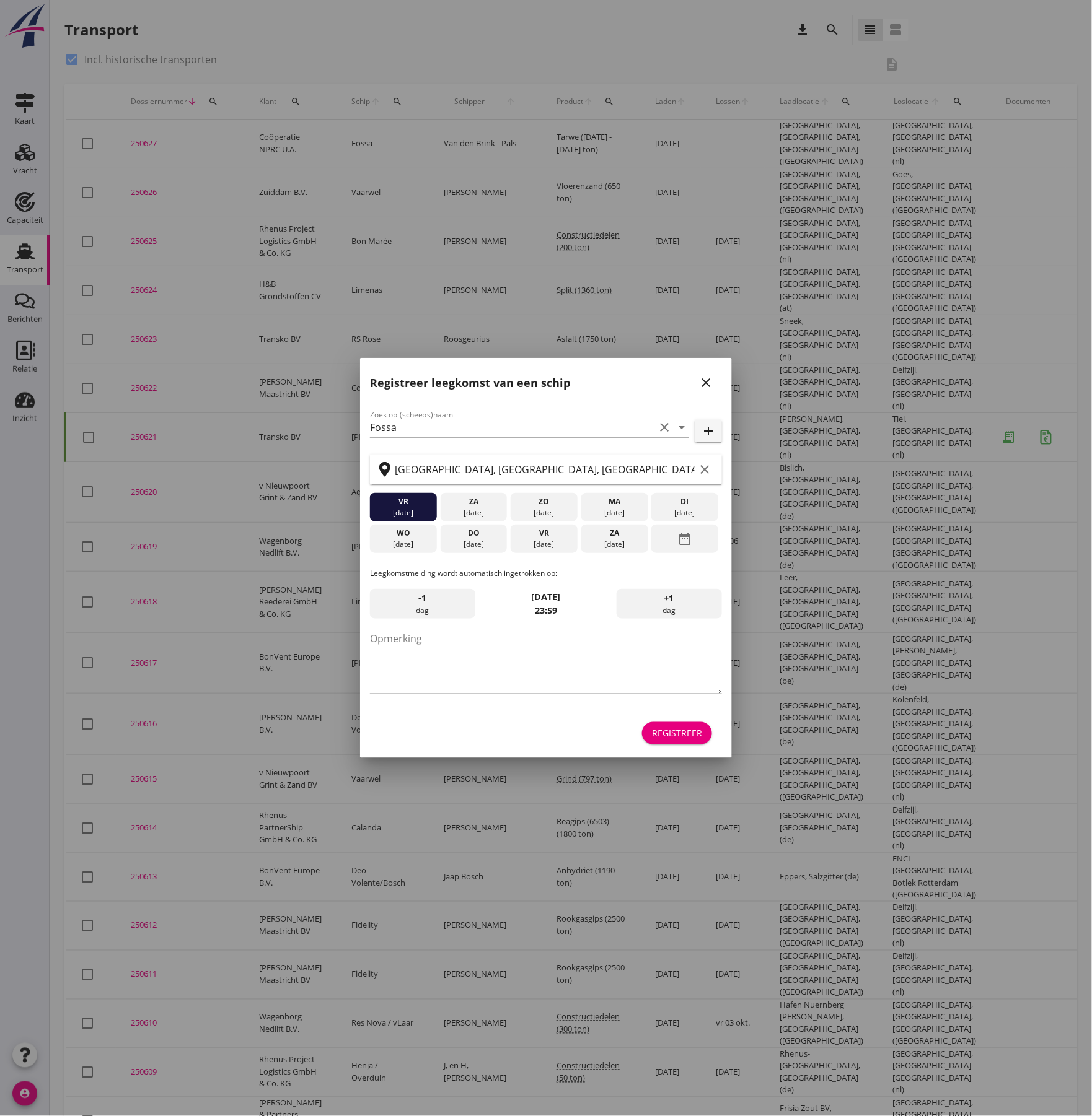
click at [684, 727] on div "Registreer" at bounding box center [677, 733] width 50 height 13
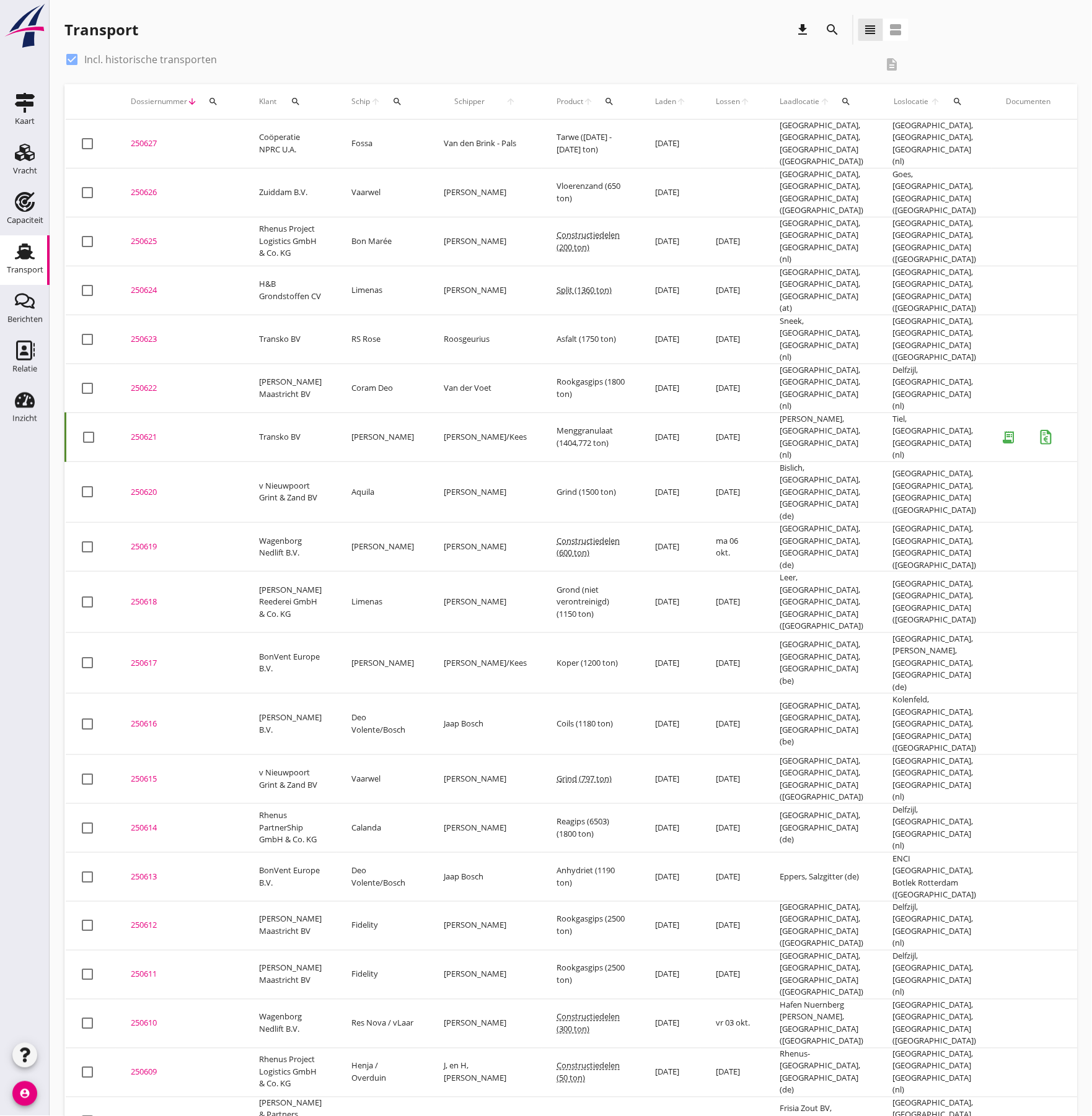
click at [143, 138] on div "250627" at bounding box center [180, 143] width 98 height 12
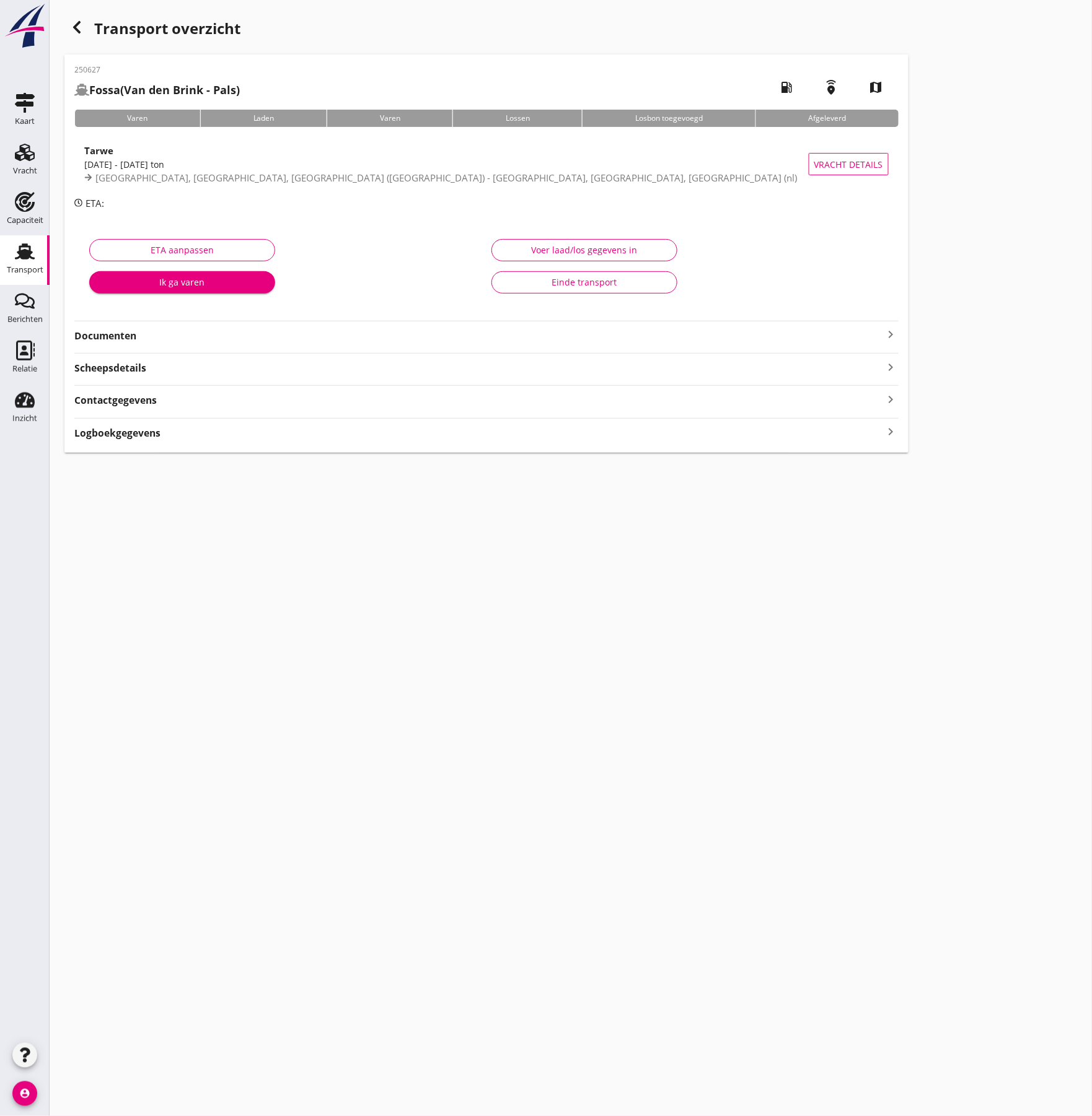
click at [245, 343] on div "250627 Fossa (Van den Brink - Pals) local_gas_station emergency_share map Varen…" at bounding box center [486, 253] width 844 height 399
click at [265, 341] on strong "Documenten" at bounding box center [479, 336] width 810 height 14
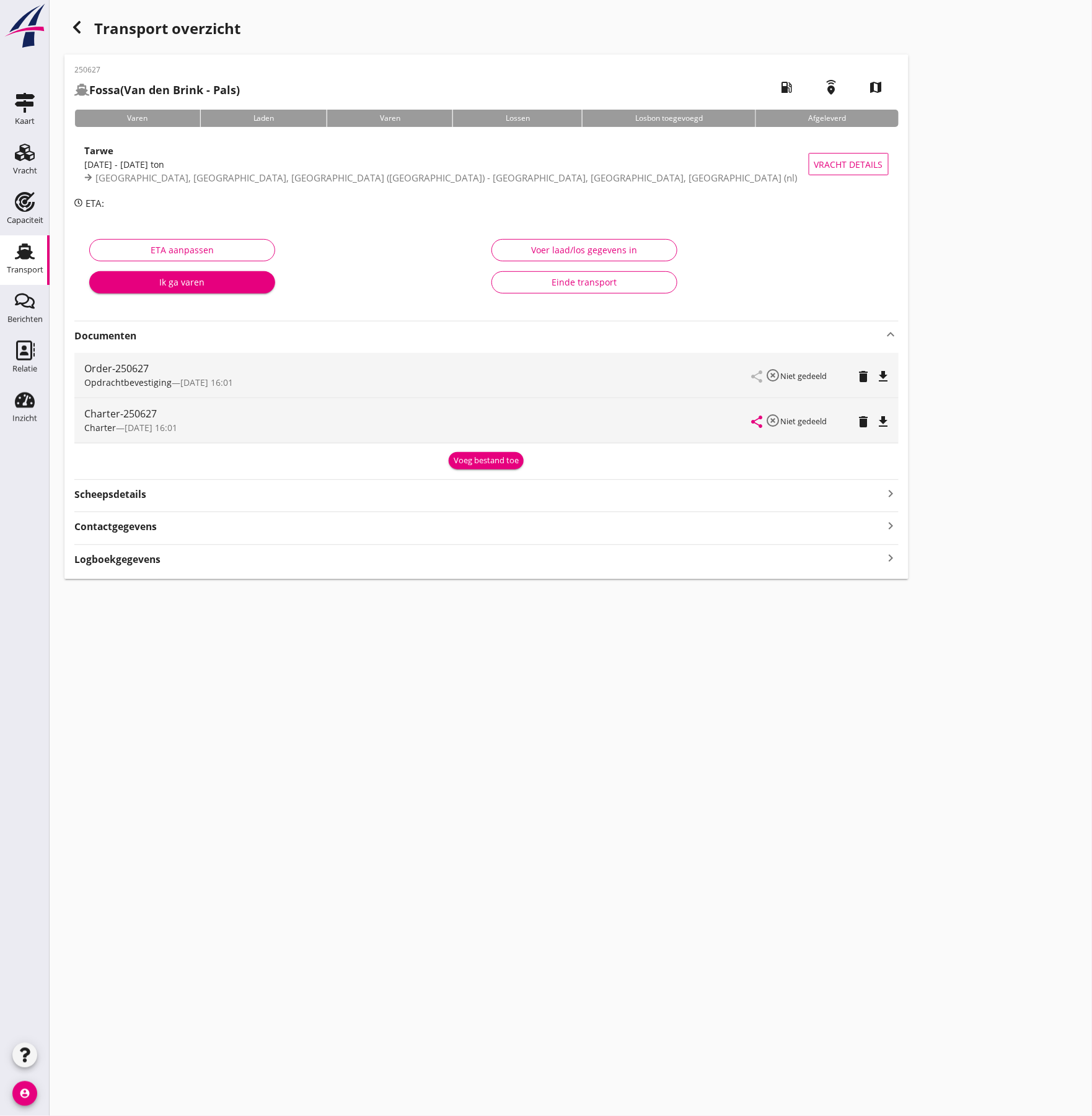
click at [884, 377] on icon "file_download" at bounding box center [883, 377] width 15 height 15
click at [880, 424] on icon "file_download" at bounding box center [883, 421] width 15 height 15
